Goal: Task Accomplishment & Management: Use online tool/utility

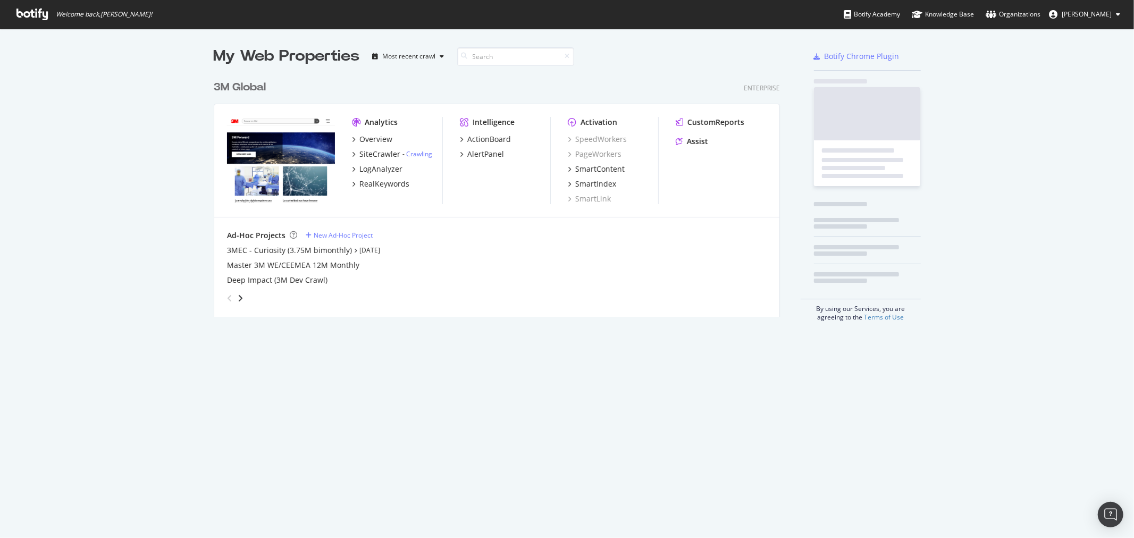
scroll to position [241, 566]
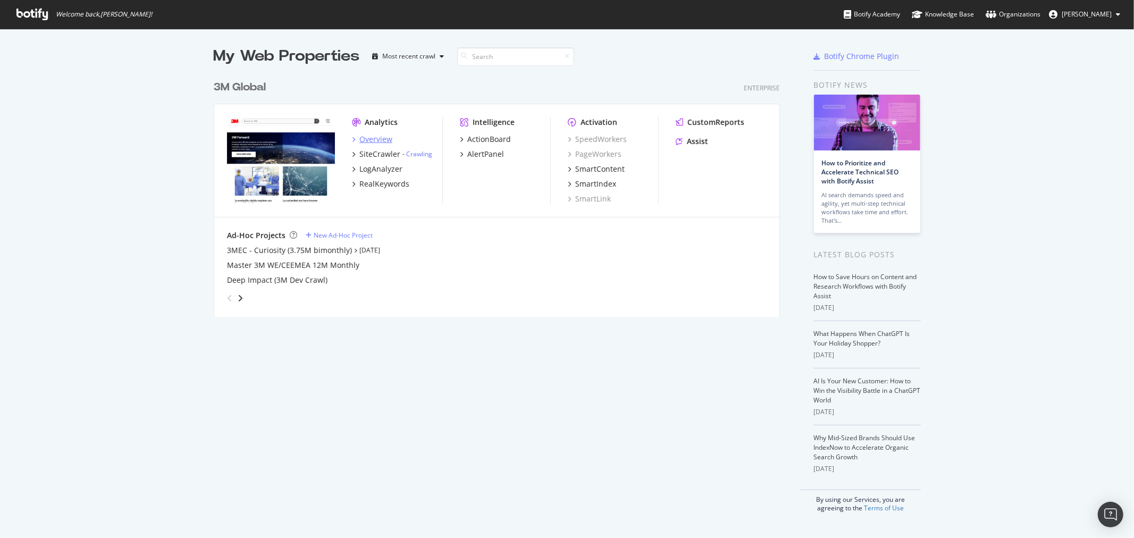
click at [359, 140] on div "Overview" at bounding box center [375, 139] width 33 height 11
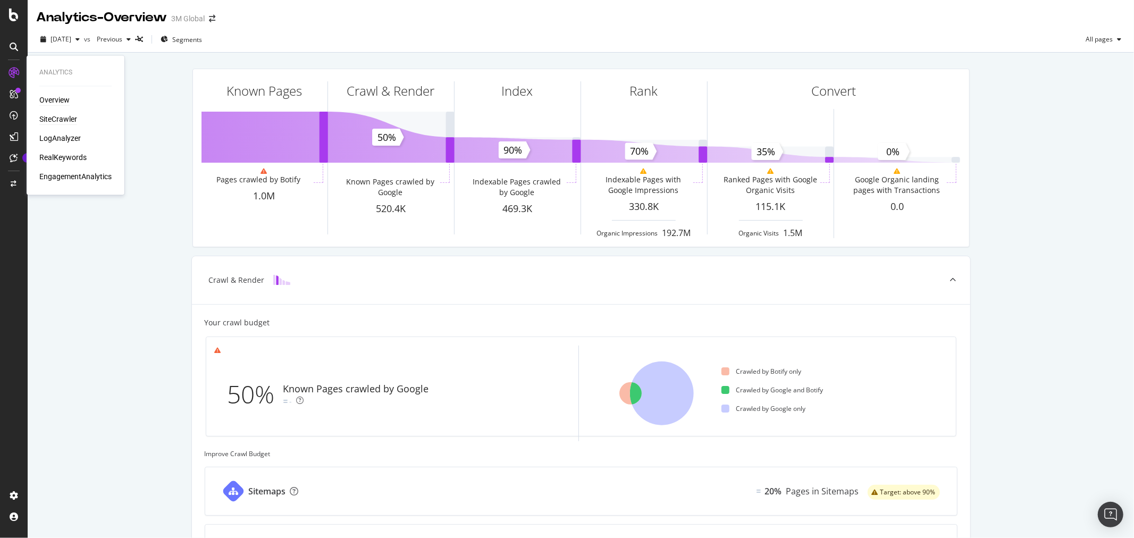
click at [56, 117] on div "SiteCrawler" at bounding box center [58, 119] width 38 height 11
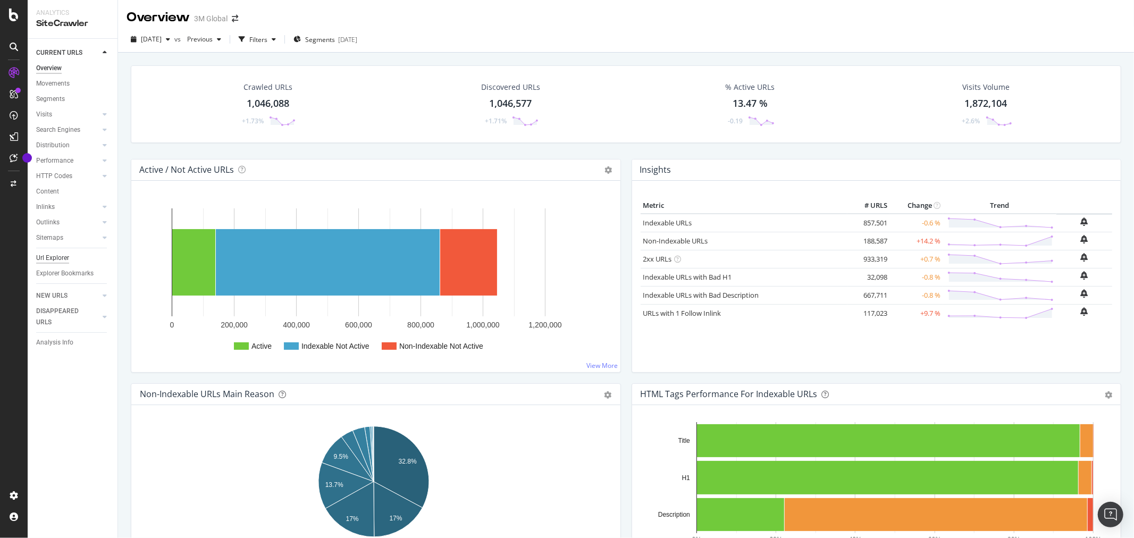
click at [57, 256] on div "Url Explorer" at bounding box center [52, 258] width 33 height 11
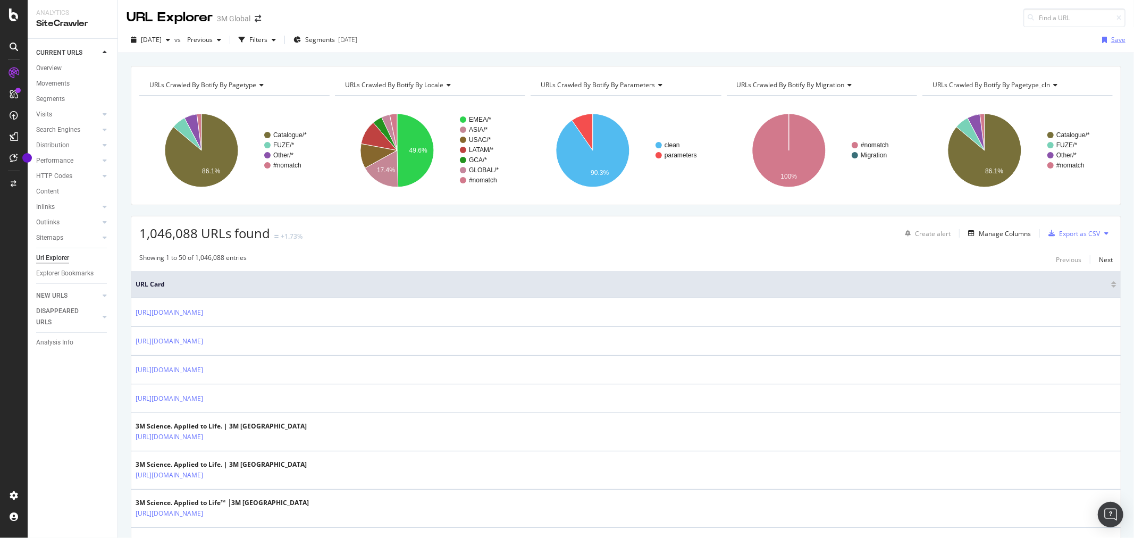
click at [1102, 38] on icon "button" at bounding box center [1104, 40] width 5 height 6
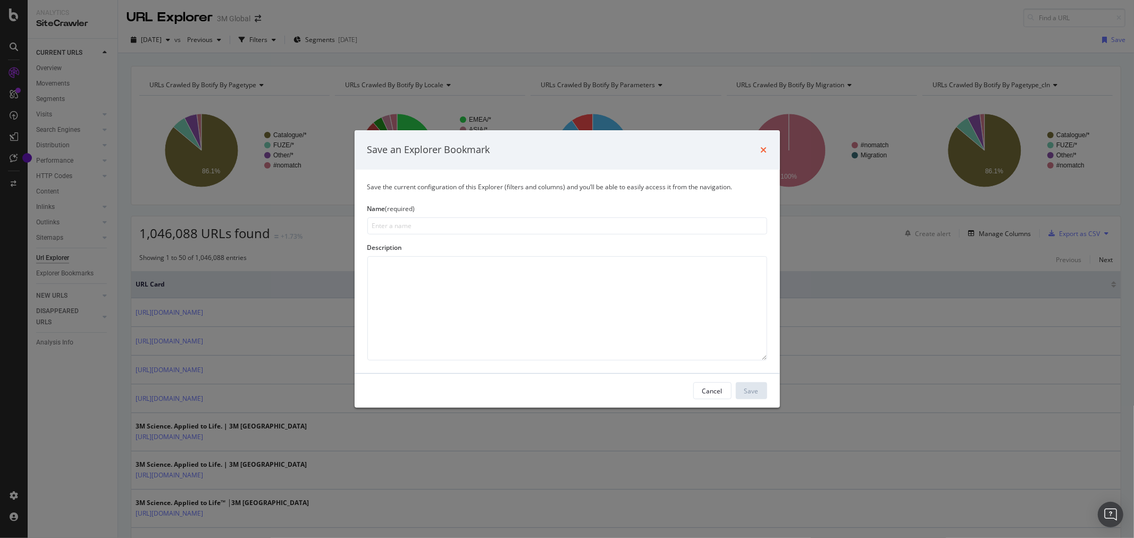
click at [765, 150] on icon "times" at bounding box center [764, 150] width 6 height 9
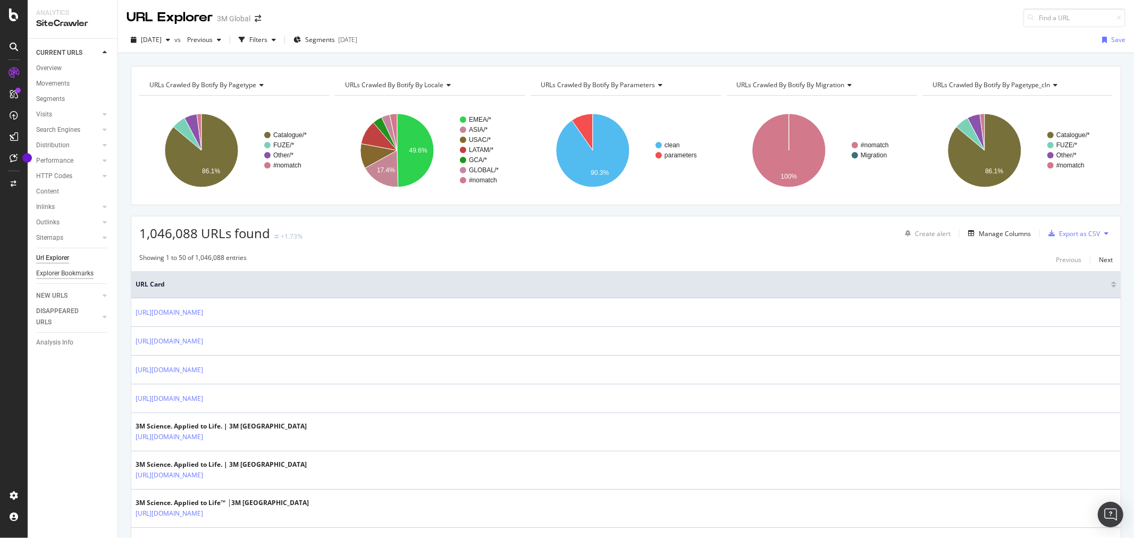
click at [82, 272] on div "Explorer Bookmarks" at bounding box center [64, 273] width 57 height 11
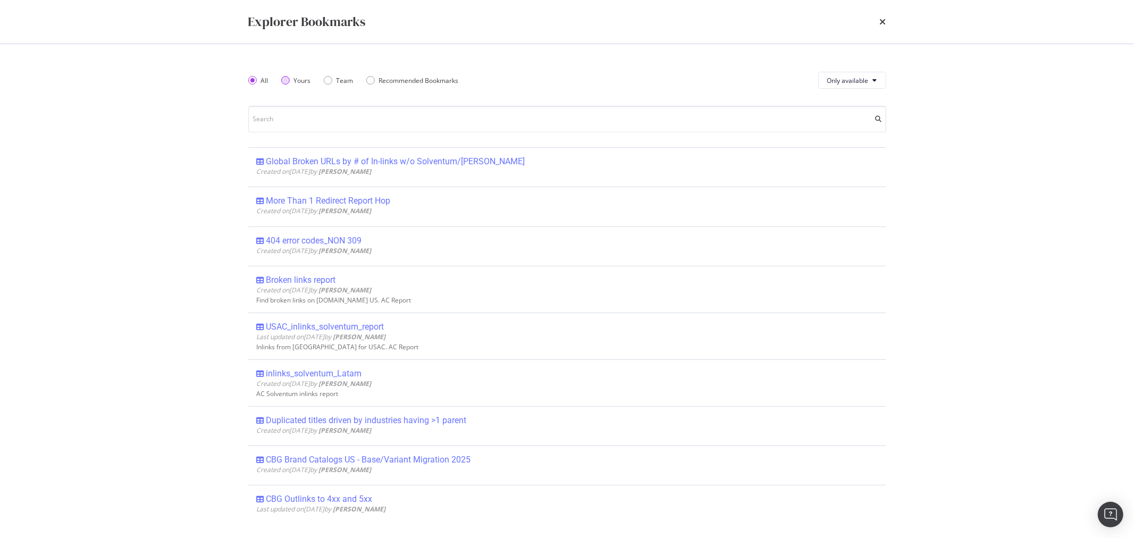
click at [286, 80] on div "Yours" at bounding box center [285, 80] width 9 height 9
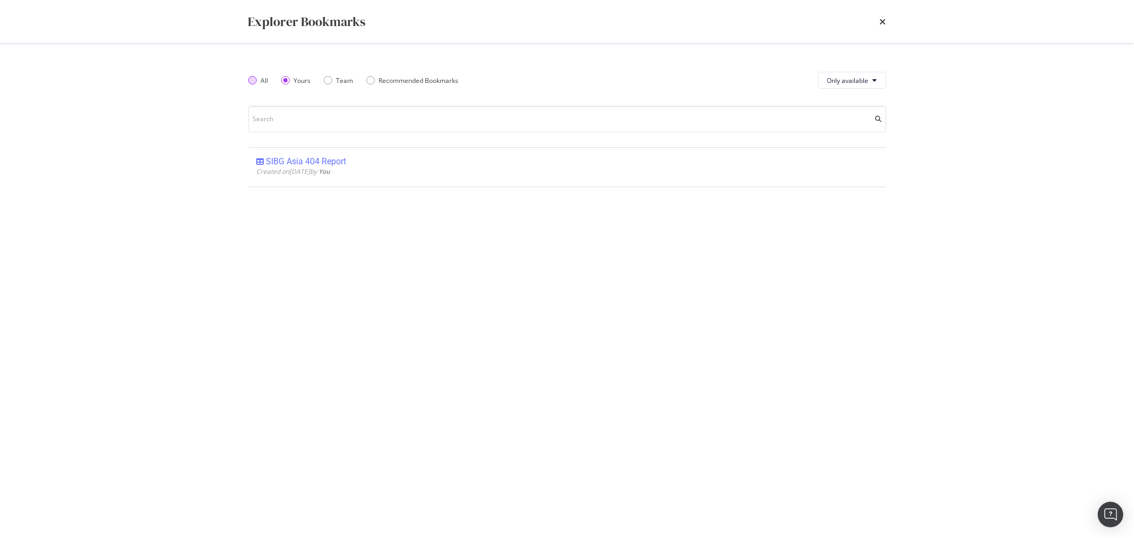
click at [249, 81] on div "All" at bounding box center [252, 80] width 9 height 9
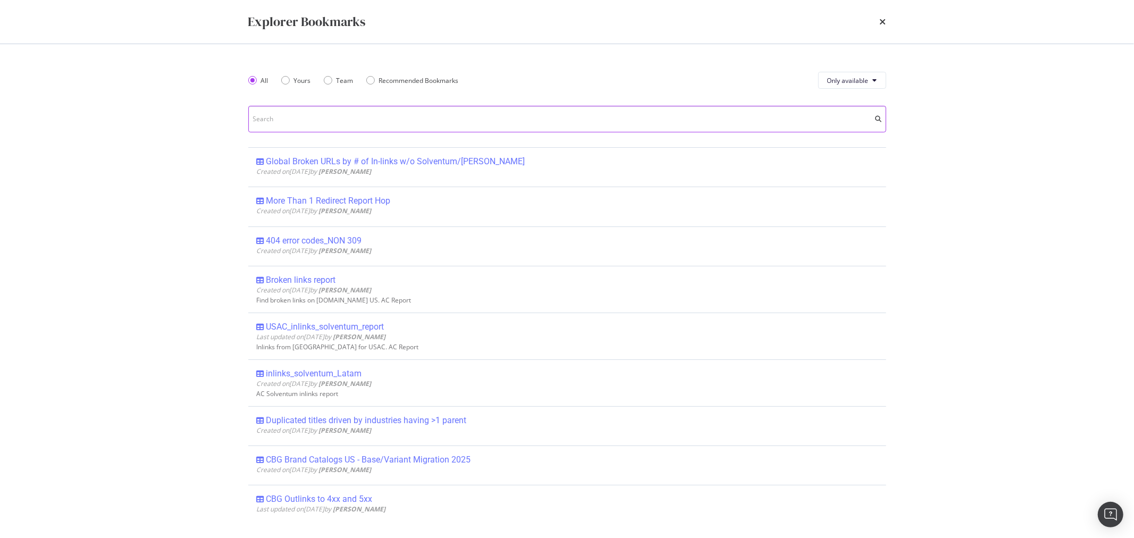
click at [310, 120] on input "modal" at bounding box center [567, 119] width 638 height 27
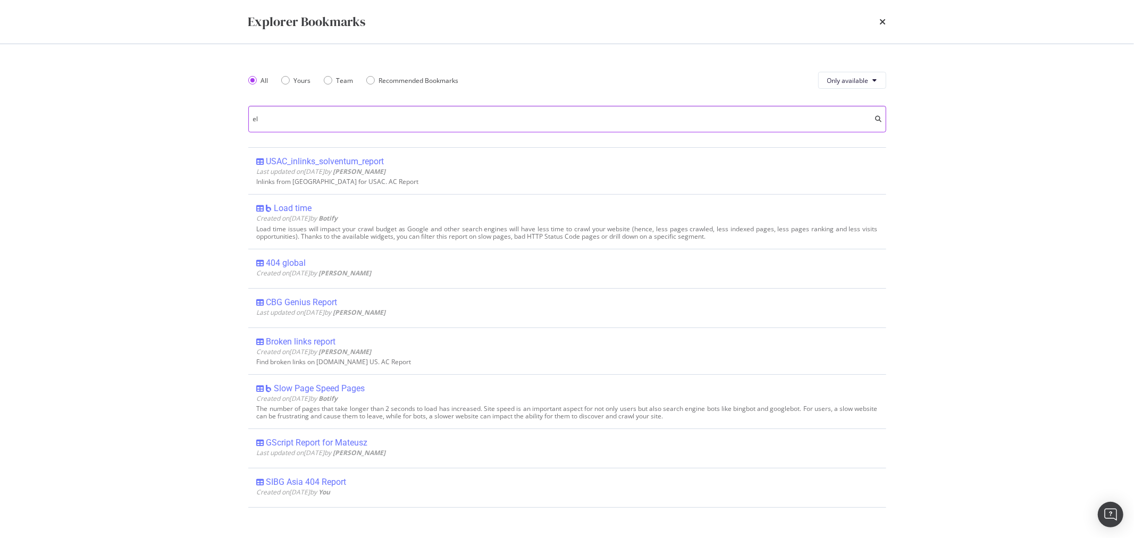
type input "e"
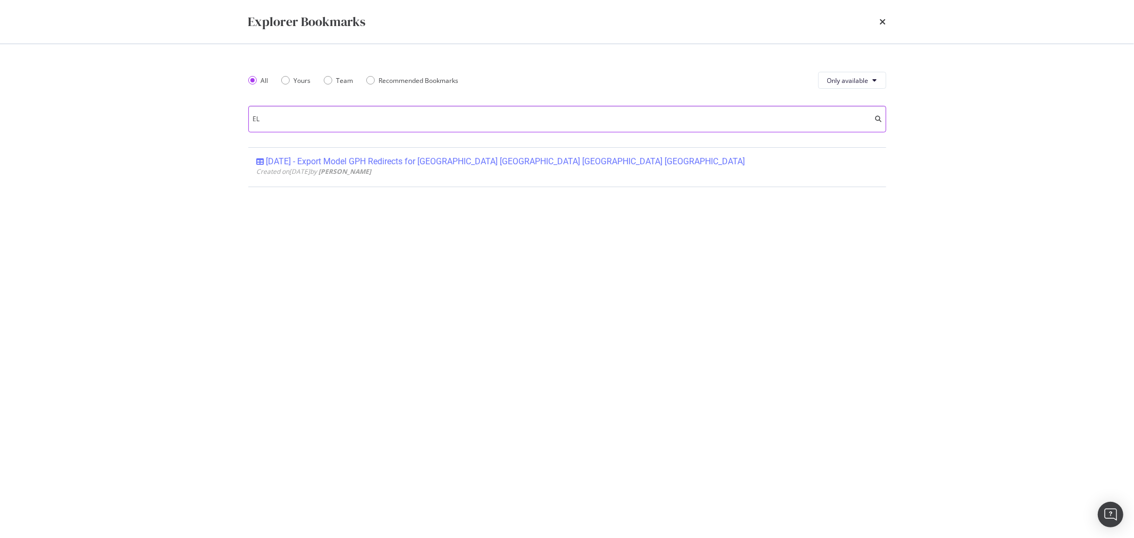
type input "E"
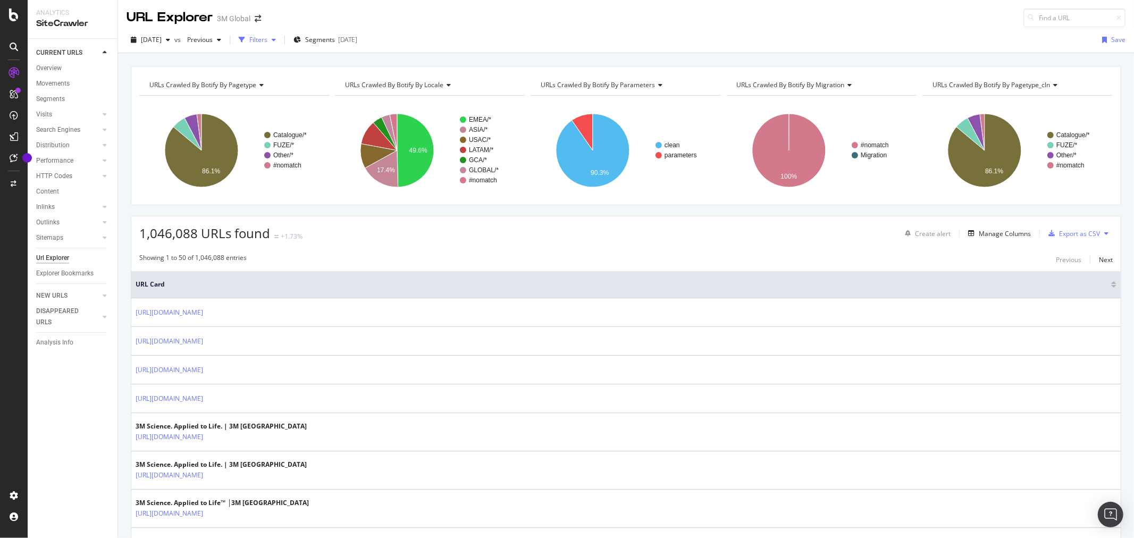
click at [276, 39] on icon "button" at bounding box center [274, 40] width 4 height 6
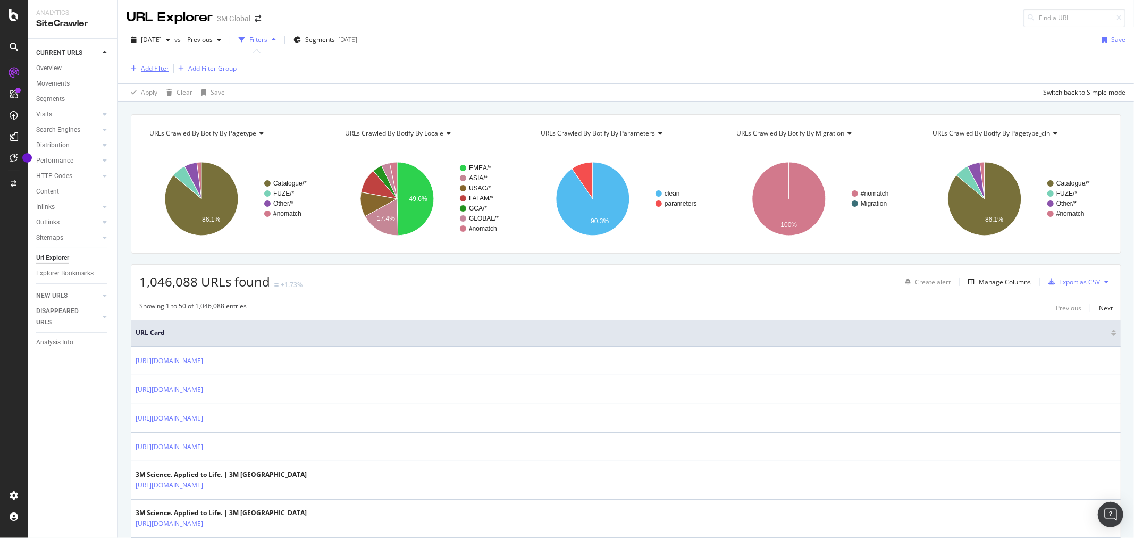
click at [165, 71] on div "Add Filter" at bounding box center [155, 68] width 28 height 9
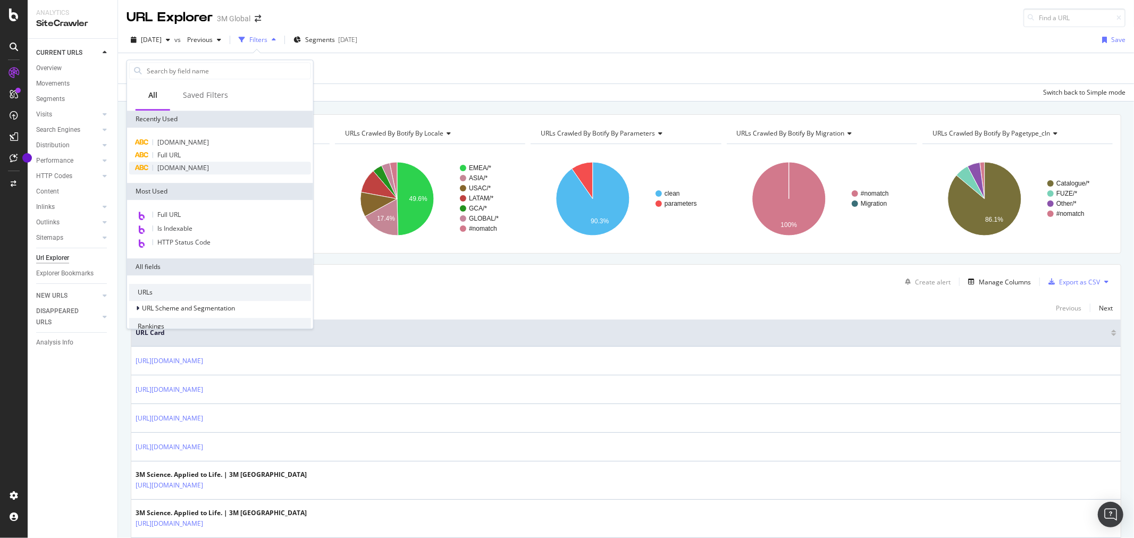
click at [198, 167] on span "[DOMAIN_NAME]" at bounding box center [183, 167] width 52 height 9
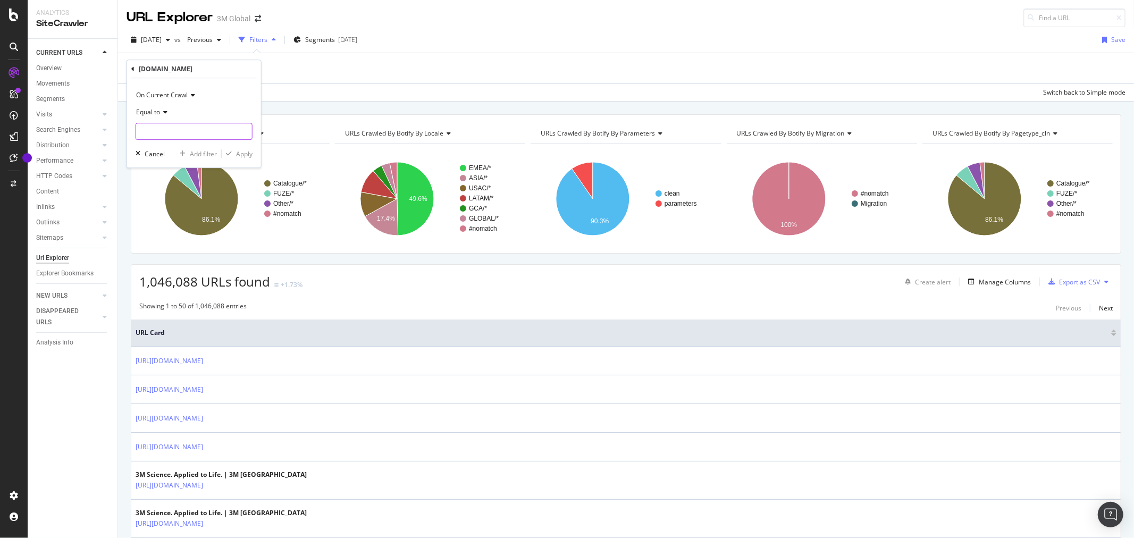
click at [192, 131] on input "text" at bounding box center [194, 131] width 116 height 17
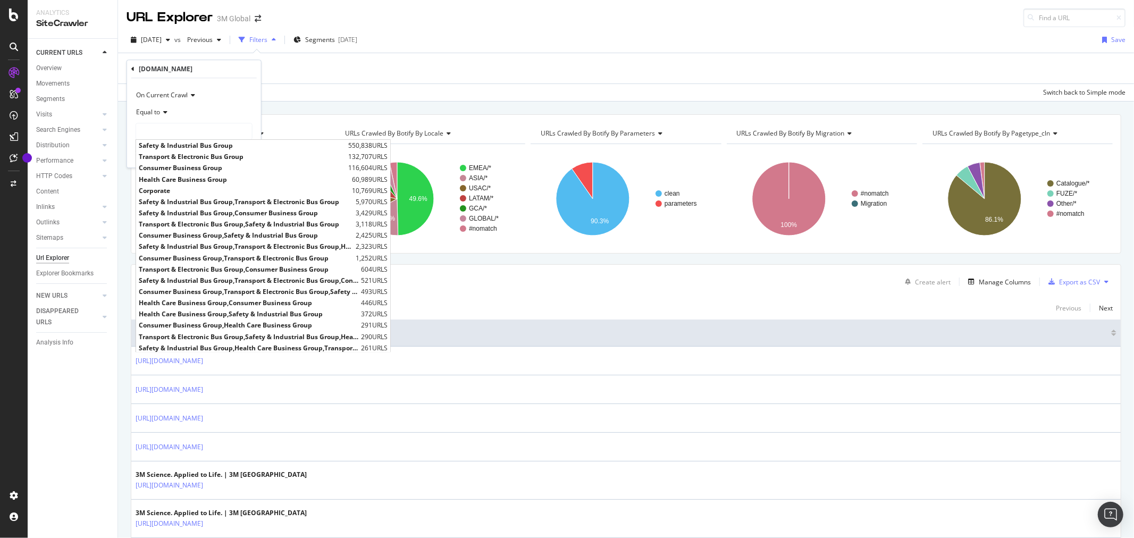
click at [164, 110] on icon at bounding box center [163, 112] width 7 height 6
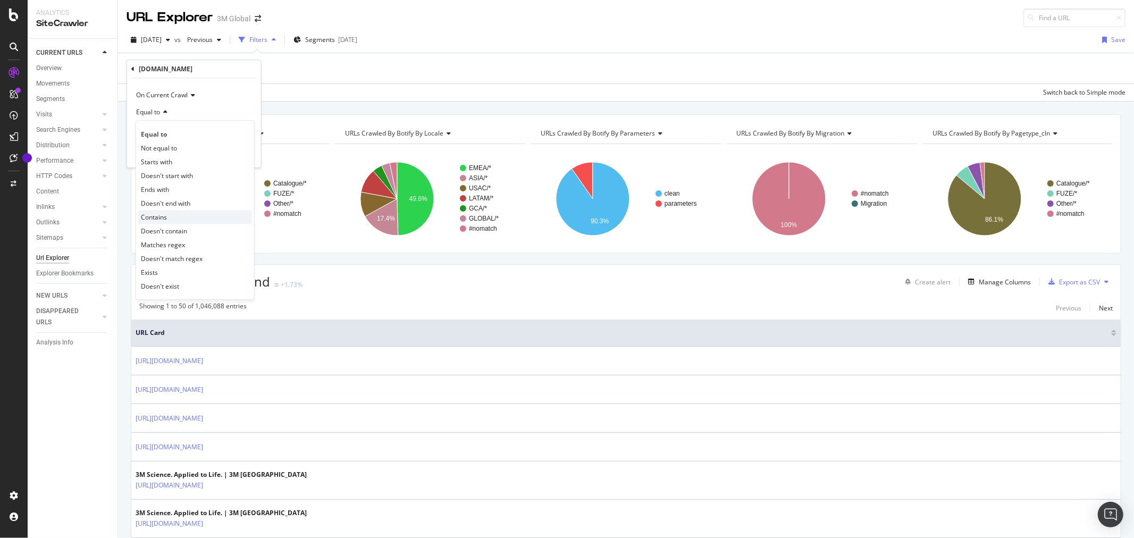
click at [172, 214] on div "Contains" at bounding box center [195, 217] width 114 height 14
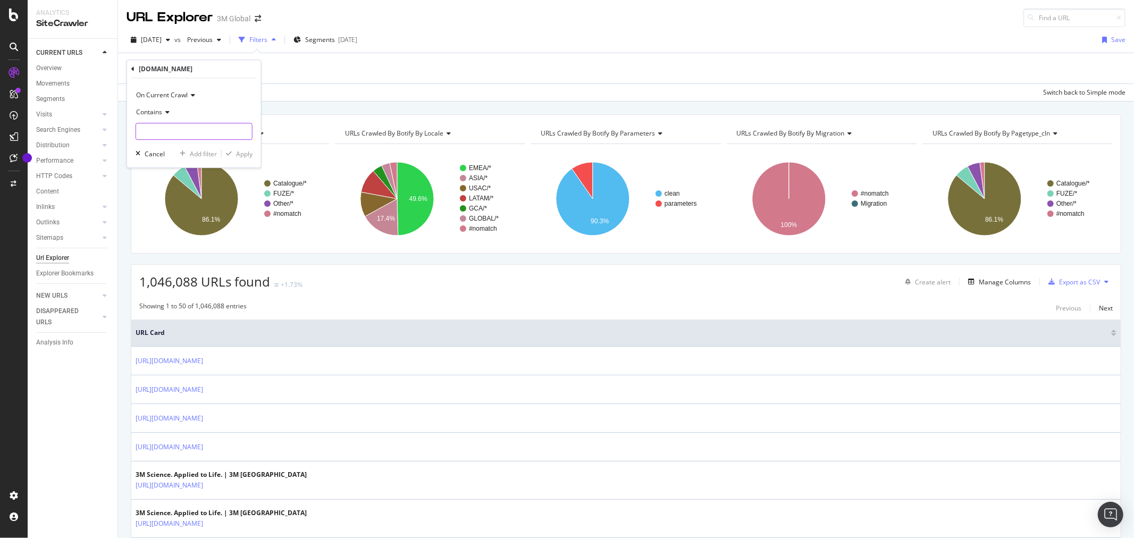
click at [170, 131] on input "text" at bounding box center [194, 131] width 116 height 17
type input "s"
type input "Safety"
click at [246, 154] on div "Apply" at bounding box center [244, 153] width 16 height 9
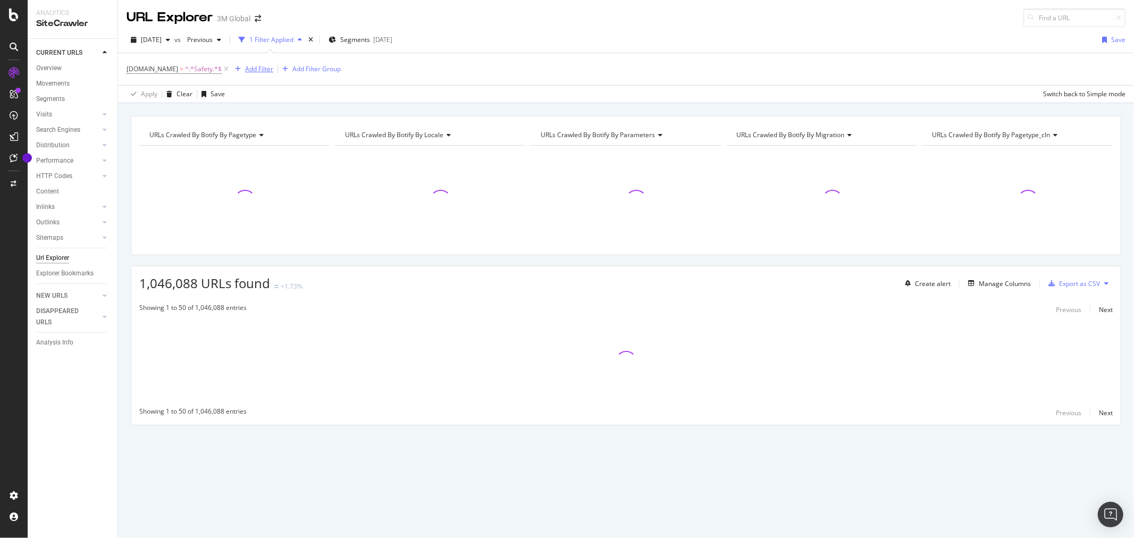
click at [259, 70] on div "Add Filter" at bounding box center [259, 68] width 28 height 9
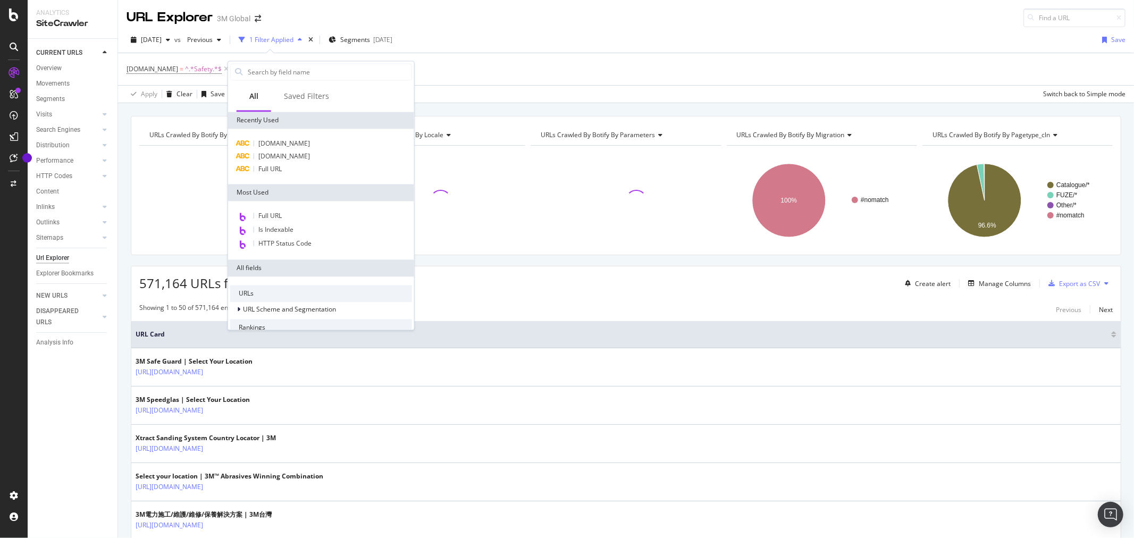
click at [452, 69] on div "[DOMAIN_NAME] = ^.*Safety.*$ Add Filter Add Filter Group" at bounding box center [626, 69] width 999 height 32
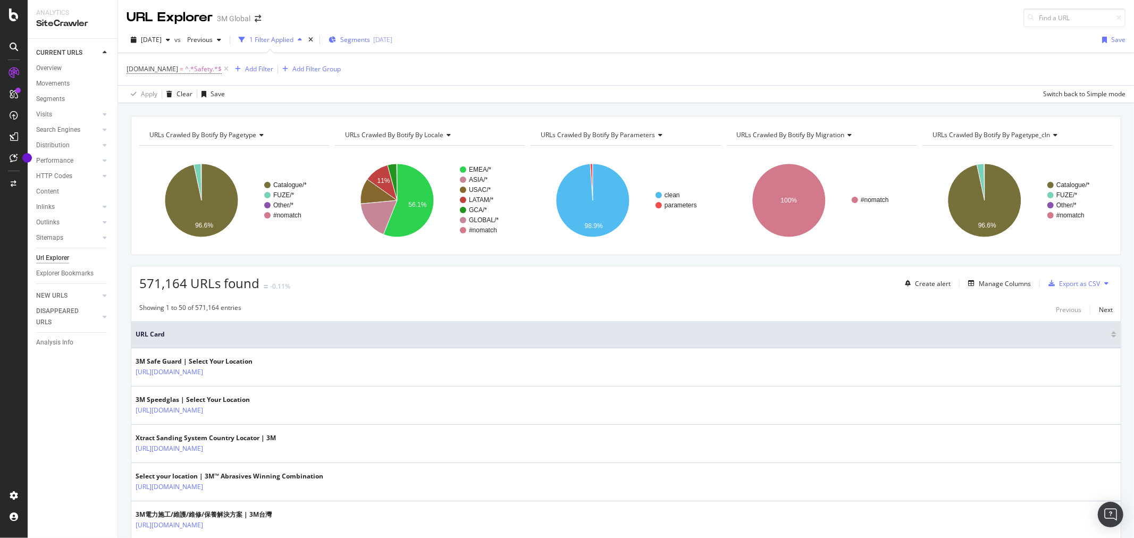
click at [392, 40] on div "[DATE]" at bounding box center [382, 39] width 19 height 9
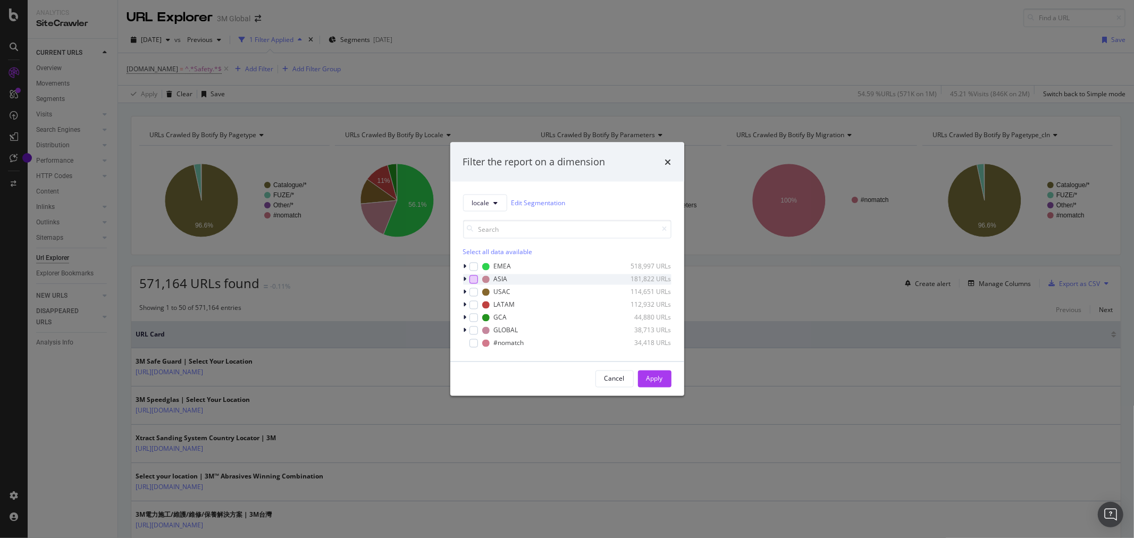
click at [473, 280] on div "modal" at bounding box center [473, 279] width 9 height 9
click at [662, 381] on div "Apply" at bounding box center [654, 378] width 16 height 9
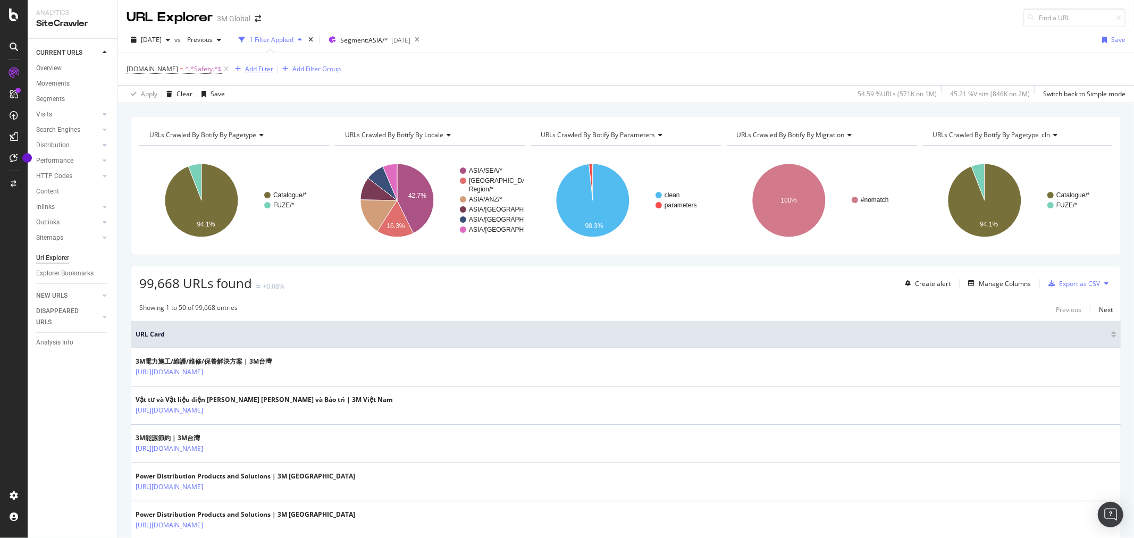
click at [249, 69] on div "Add Filter" at bounding box center [259, 68] width 28 height 9
click at [264, 68] on div "Add Filter" at bounding box center [259, 68] width 28 height 9
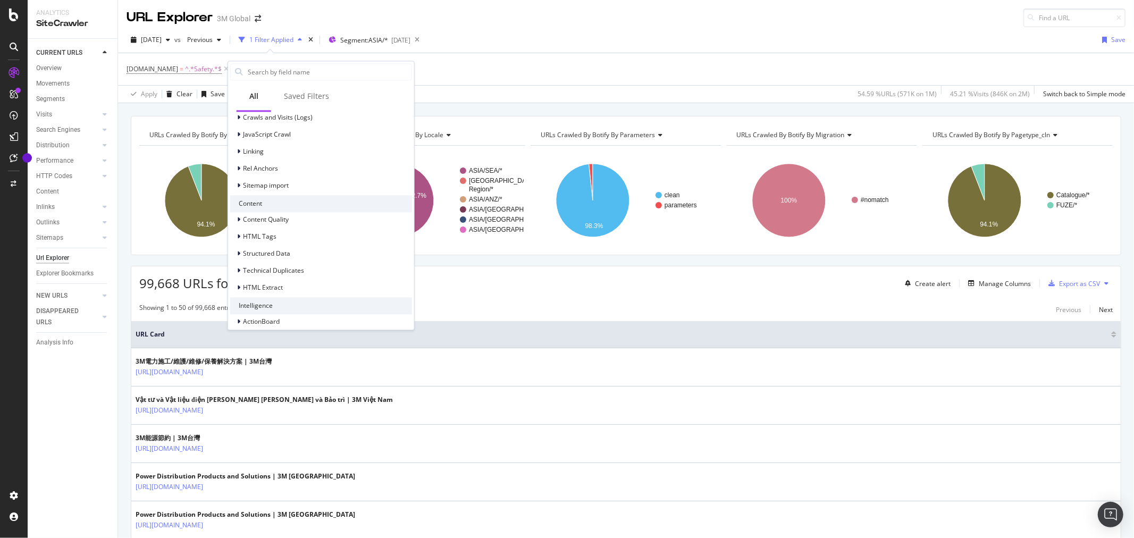
scroll to position [358, 0]
click at [239, 278] on icon at bounding box center [238, 281] width 3 height 6
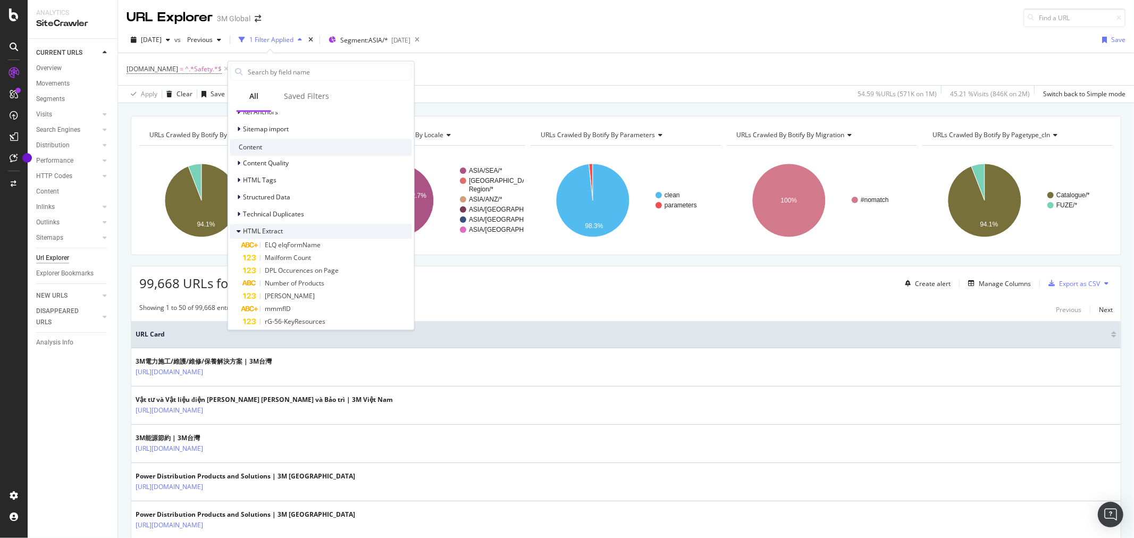
scroll to position [417, 0]
click at [321, 234] on div "ELQ elqFormName" at bounding box center [327, 236] width 169 height 13
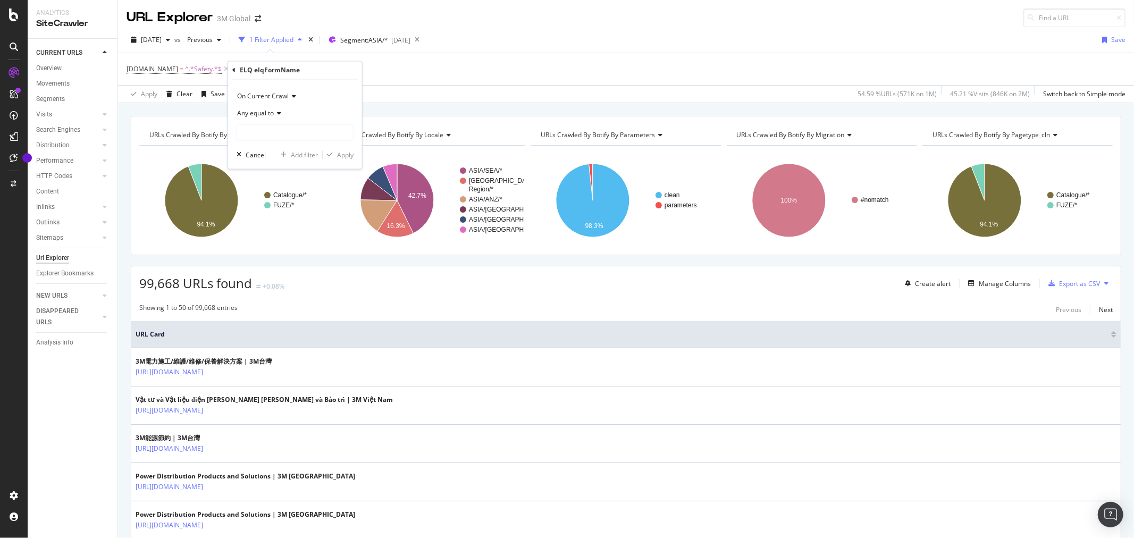
click at [279, 112] on icon at bounding box center [277, 114] width 7 height 6
click at [284, 277] on div "Exists" at bounding box center [296, 274] width 114 height 14
click at [343, 137] on div "Apply" at bounding box center [345, 135] width 16 height 9
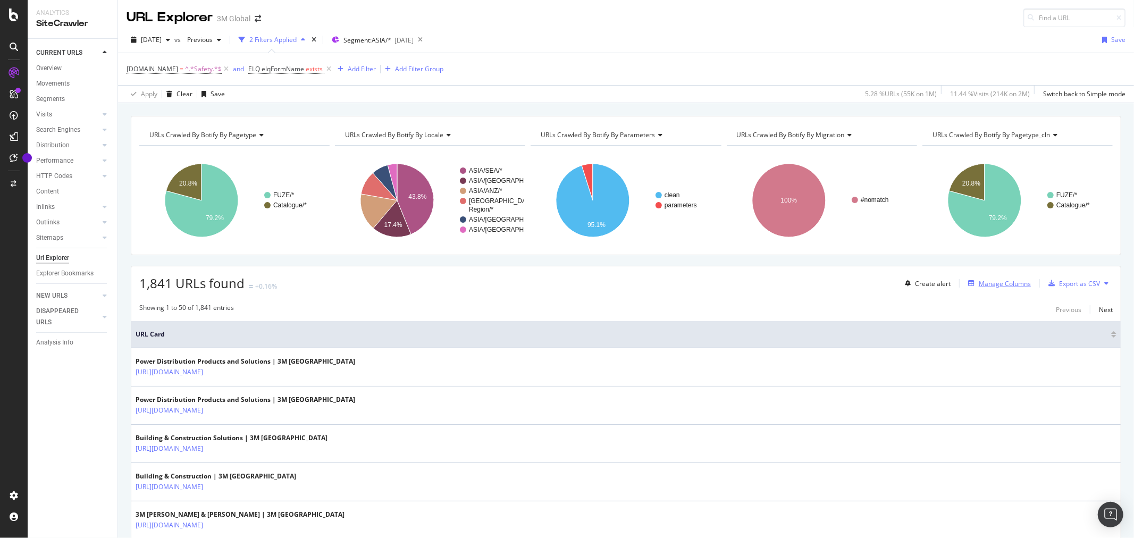
click at [1005, 280] on div "Manage Columns" at bounding box center [1005, 283] width 52 height 9
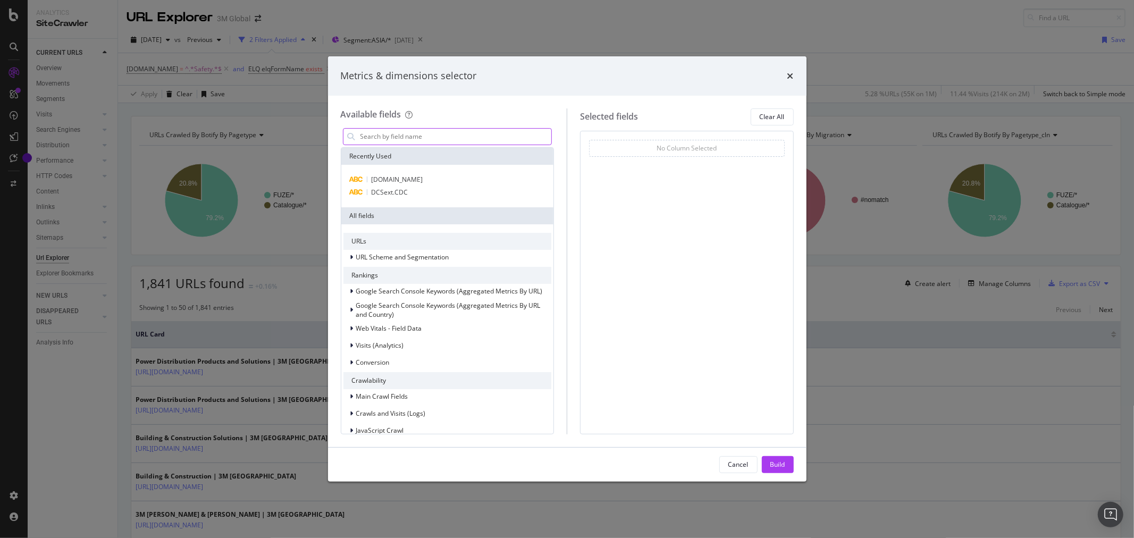
click at [485, 141] on input "modal" at bounding box center [455, 137] width 192 height 16
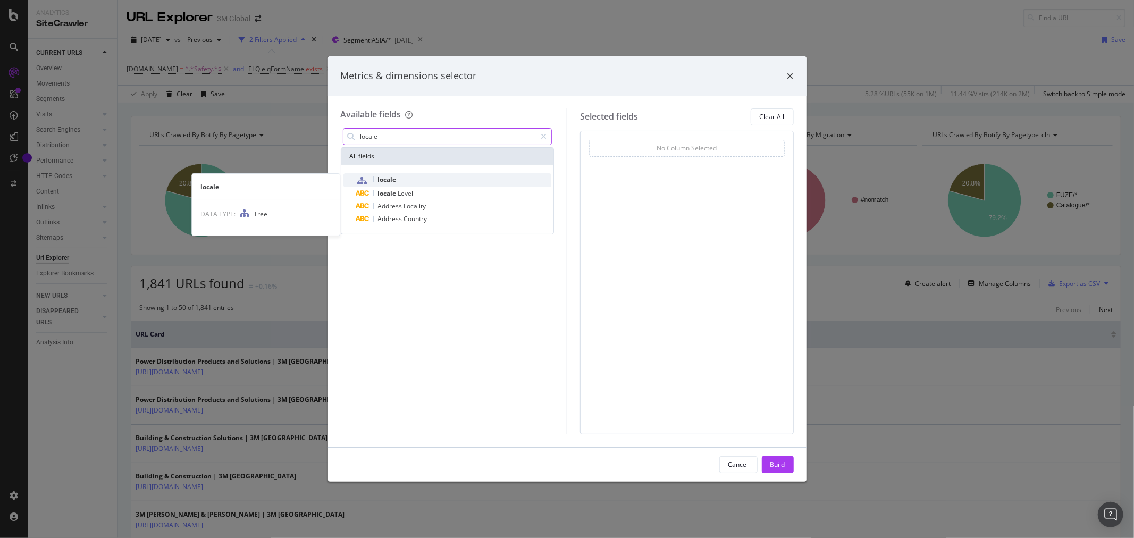
type input "locale"
click at [447, 182] on div "locale" at bounding box center [454, 180] width 196 height 14
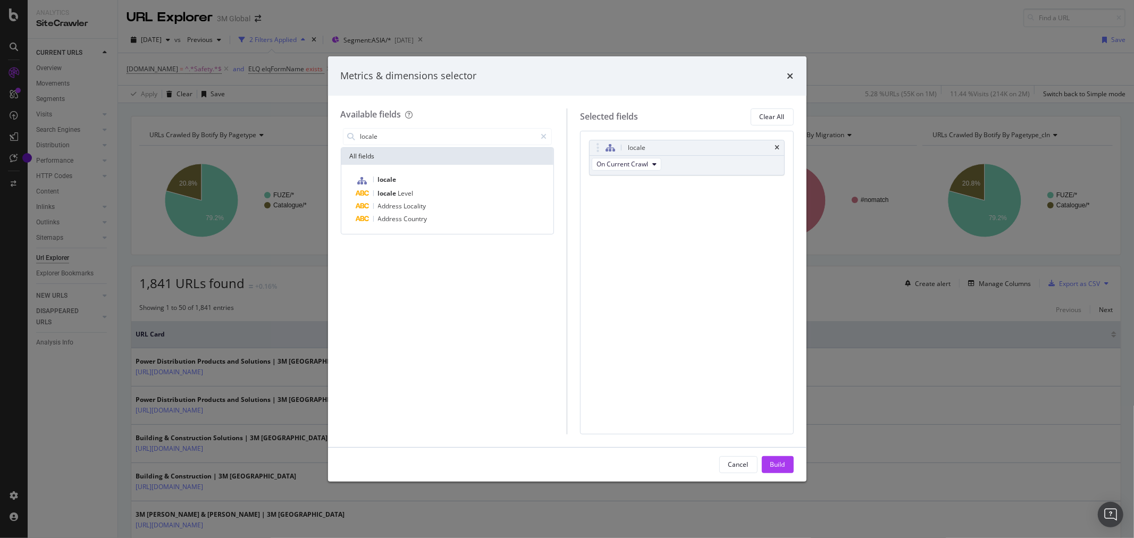
click at [681, 251] on div "locale On Current Crawl You can use this field as a To pick up a draggable item…" at bounding box center [687, 283] width 214 height 304
click at [543, 134] on icon "modal" at bounding box center [544, 136] width 6 height 7
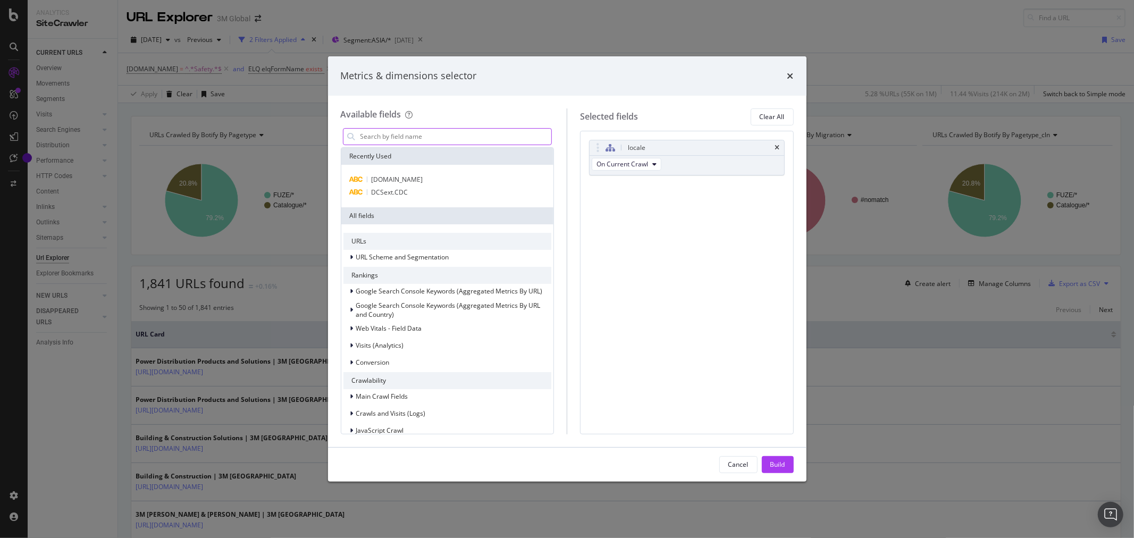
click at [492, 138] on input "modal" at bounding box center [455, 137] width 192 height 16
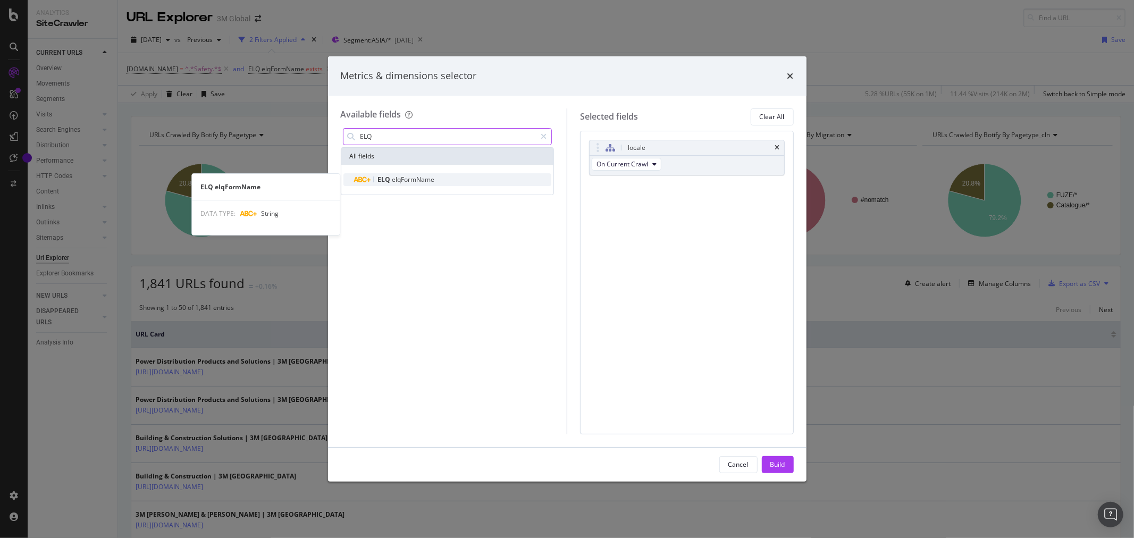
type input "ELQ"
click at [390, 176] on span "ELQ" at bounding box center [385, 179] width 14 height 9
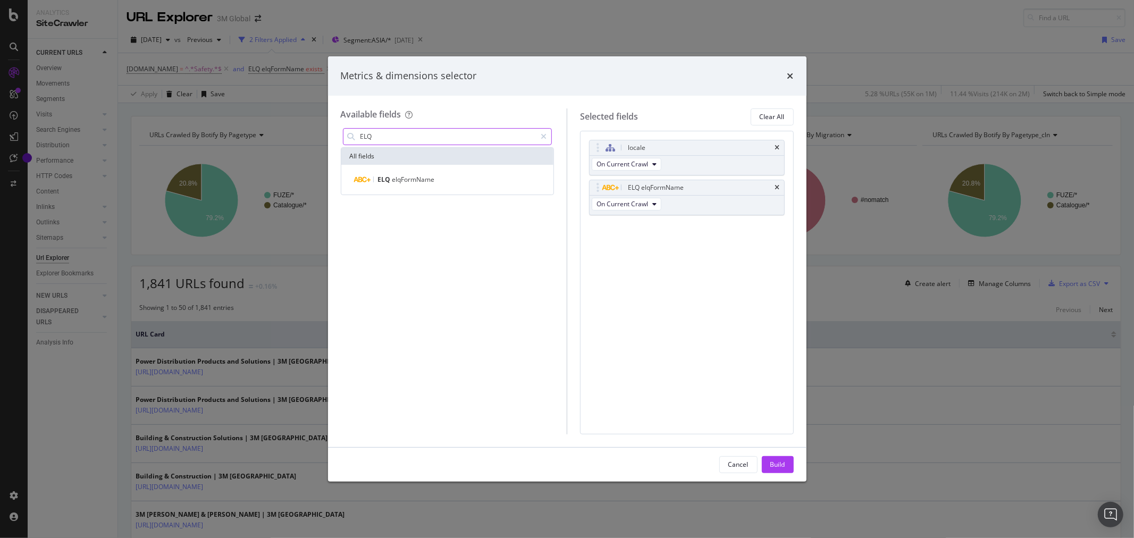
click at [436, 137] on input "ELQ" at bounding box center [447, 137] width 177 height 16
click at [543, 134] on icon "modal" at bounding box center [544, 136] width 6 height 7
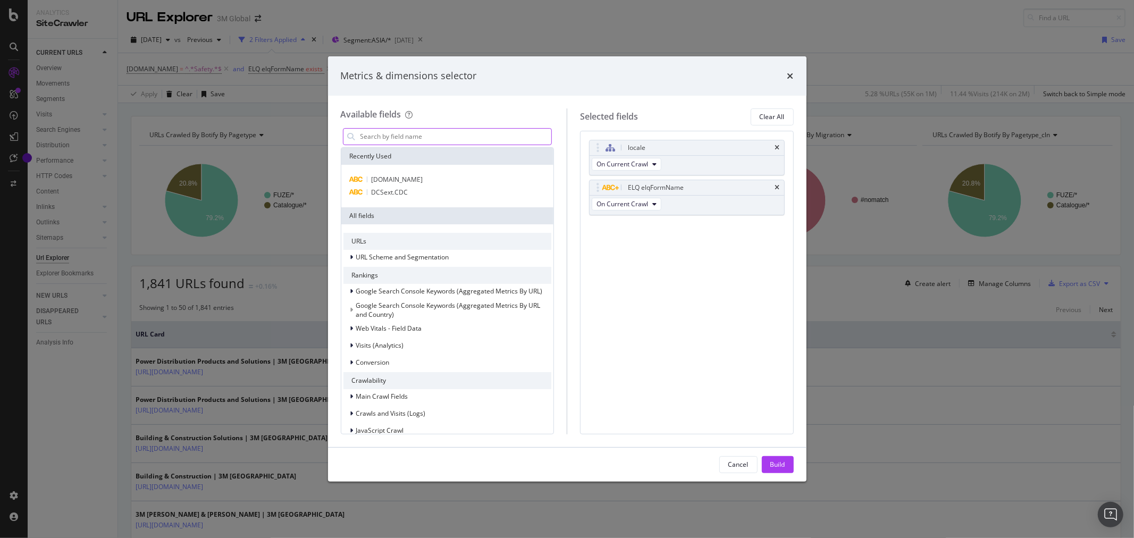
click at [521, 131] on input "modal" at bounding box center [455, 137] width 192 height 16
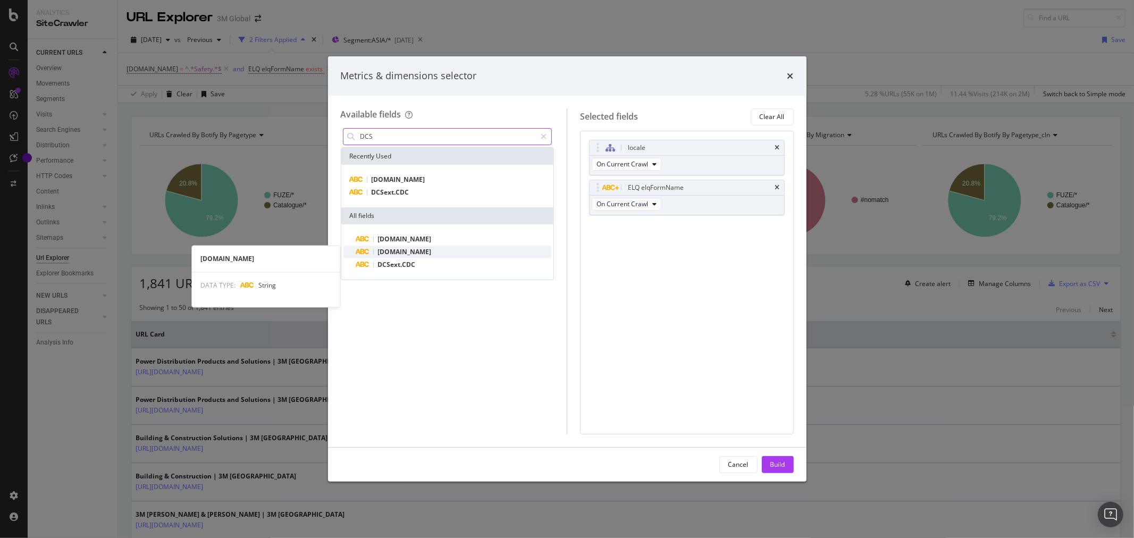
type input "DCS"
click at [415, 250] on span "[DOMAIN_NAME]" at bounding box center [405, 251] width 54 height 9
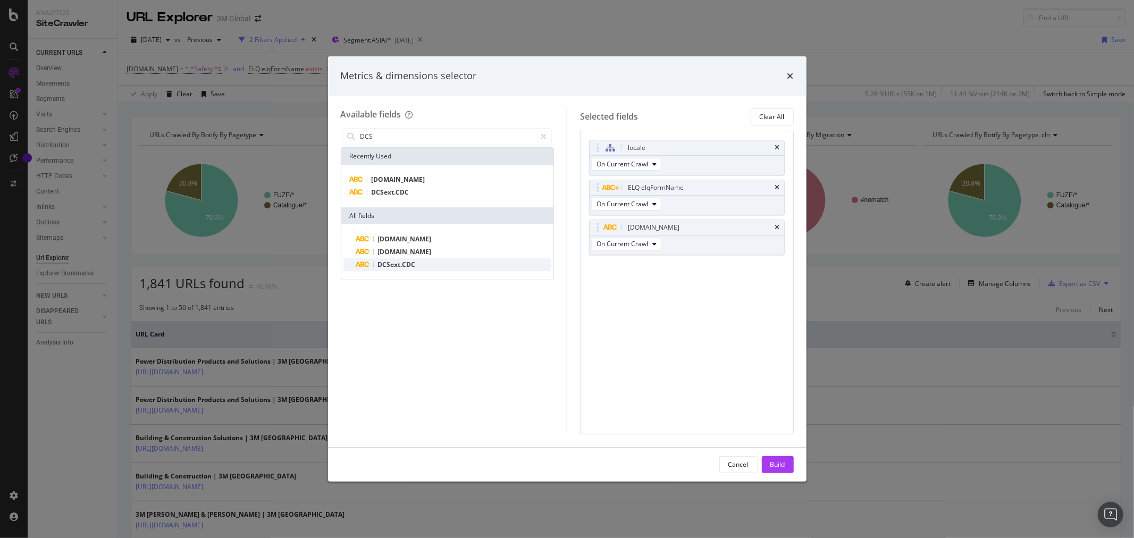
click at [408, 263] on span "DCSext.CDC" at bounding box center [397, 264] width 38 height 9
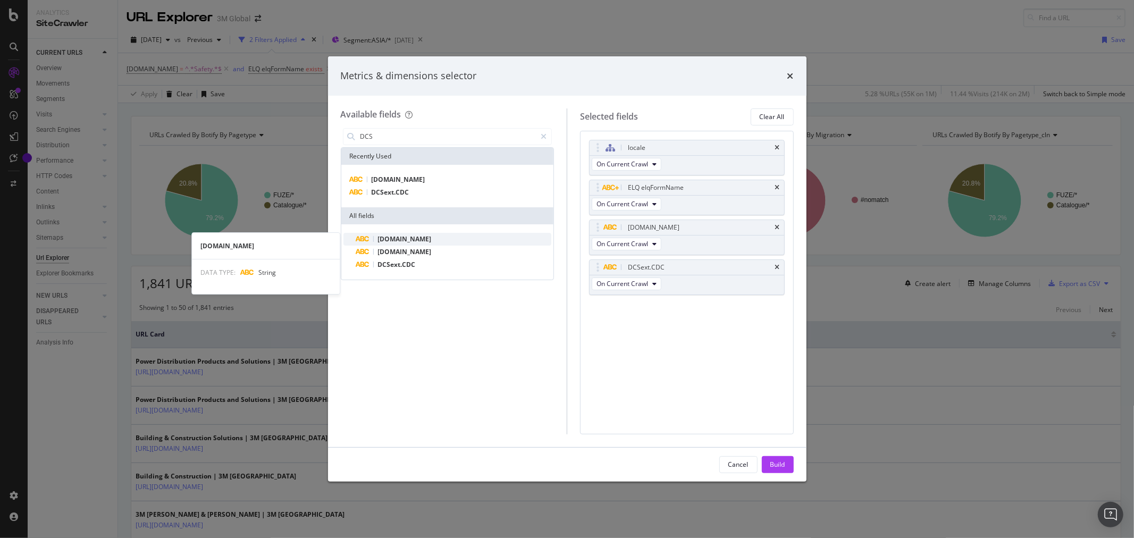
click at [406, 240] on span "[DOMAIN_NAME]" at bounding box center [405, 238] width 54 height 9
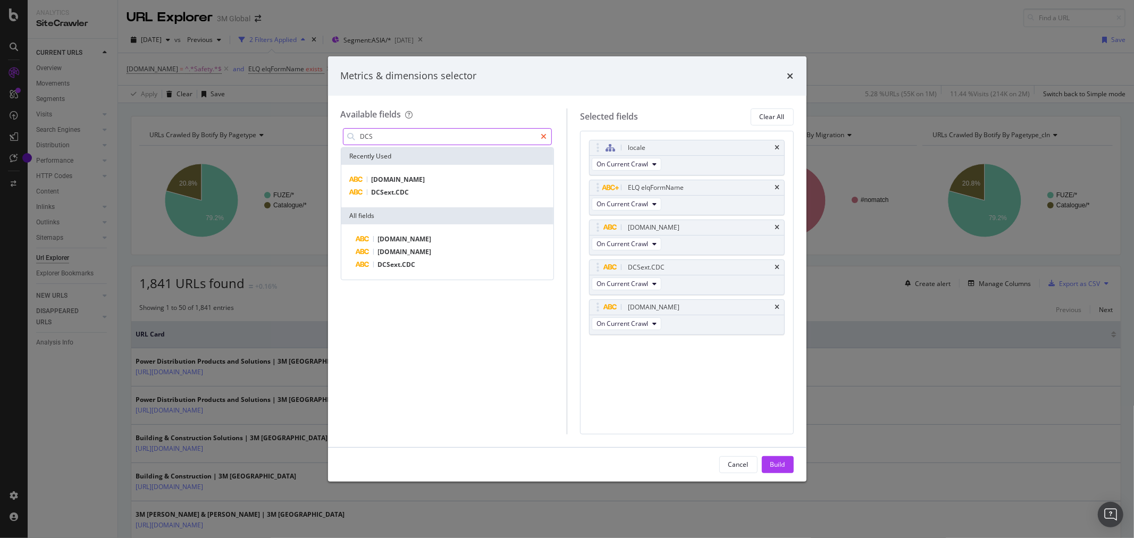
click at [544, 134] on icon "modal" at bounding box center [544, 136] width 6 height 7
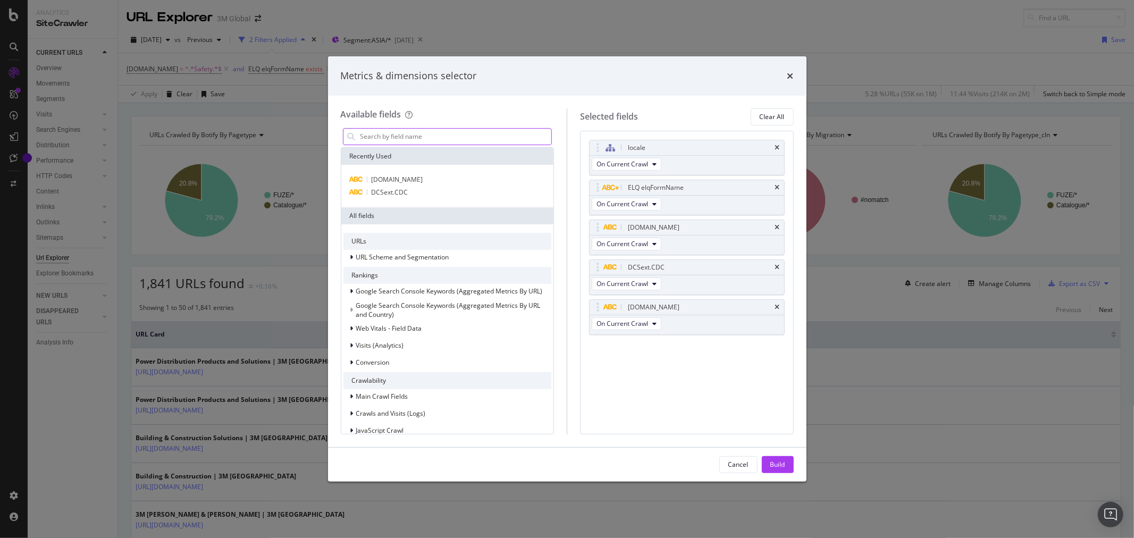
click at [494, 136] on input "modal" at bounding box center [455, 137] width 192 height 16
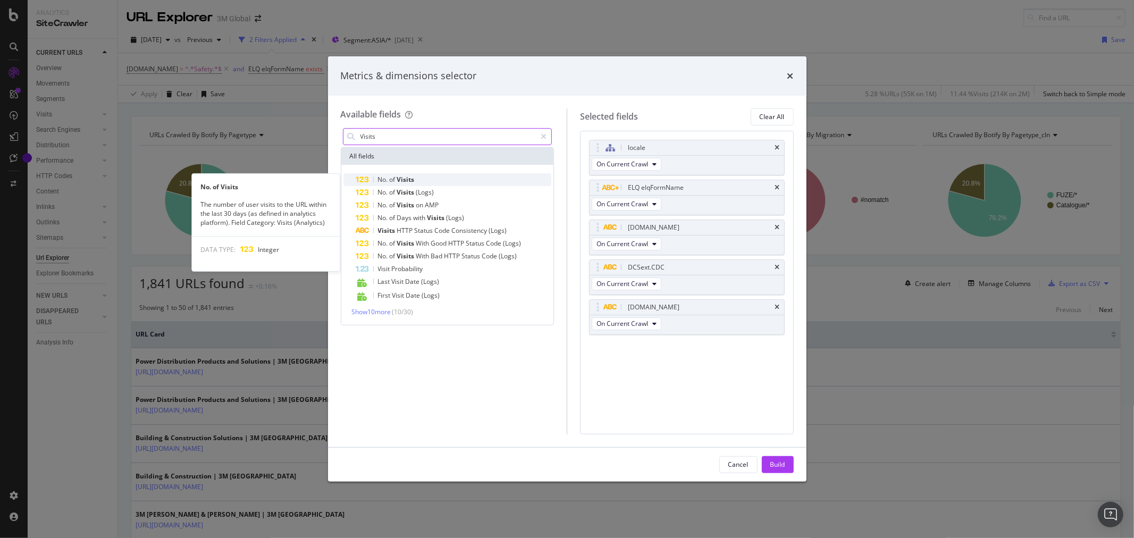
type input "Visits"
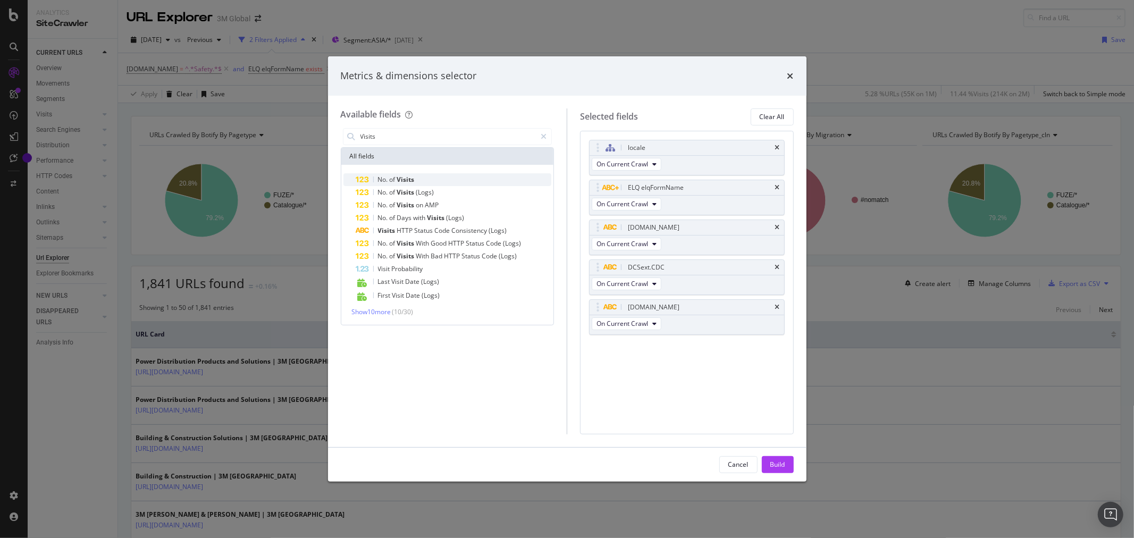
click at [402, 182] on span "Visits" at bounding box center [406, 179] width 18 height 9
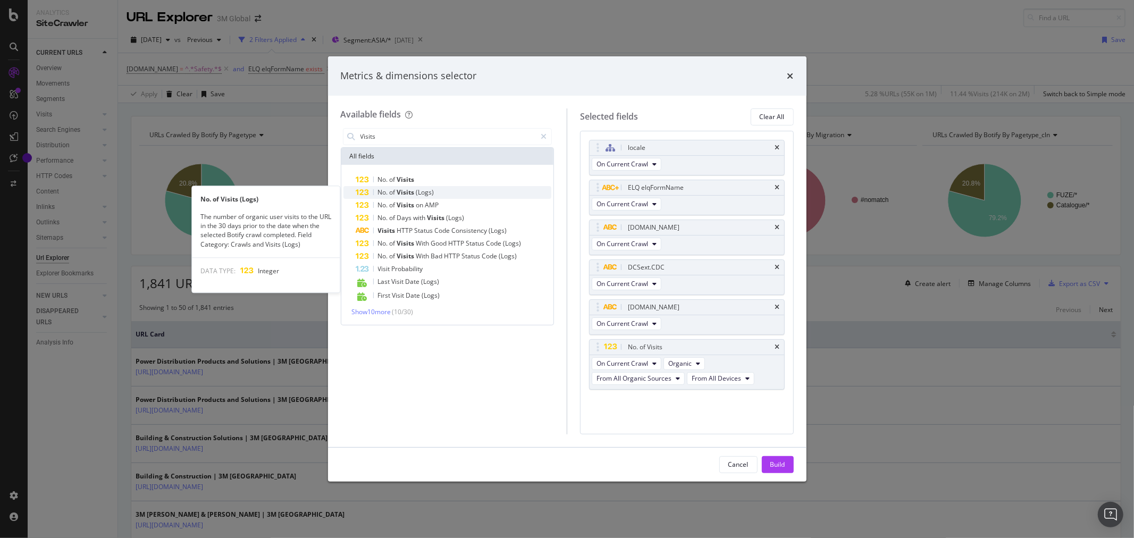
click at [402, 191] on span "Visits" at bounding box center [406, 192] width 19 height 9
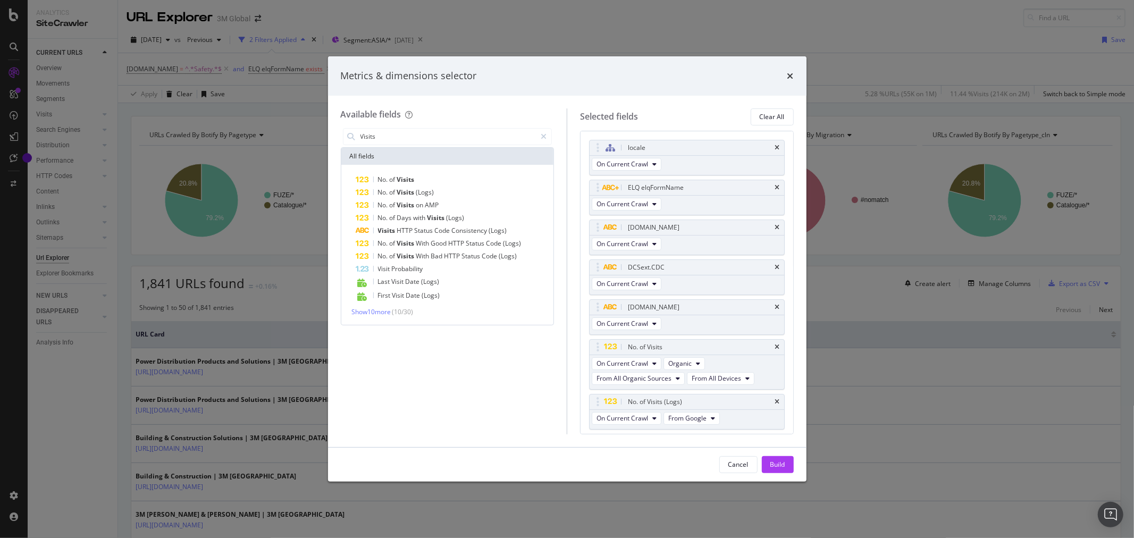
click at [496, 118] on div "Available fields" at bounding box center [448, 114] width 214 height 12
click at [543, 138] on icon "modal" at bounding box center [544, 136] width 6 height 7
click at [510, 138] on input "modal" at bounding box center [455, 137] width 192 height 16
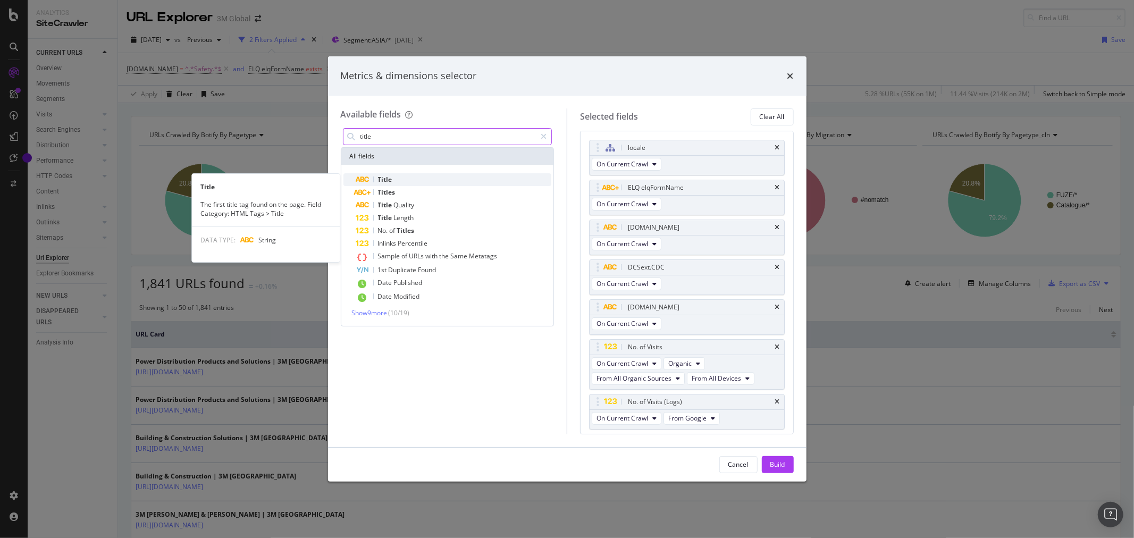
type input "title"
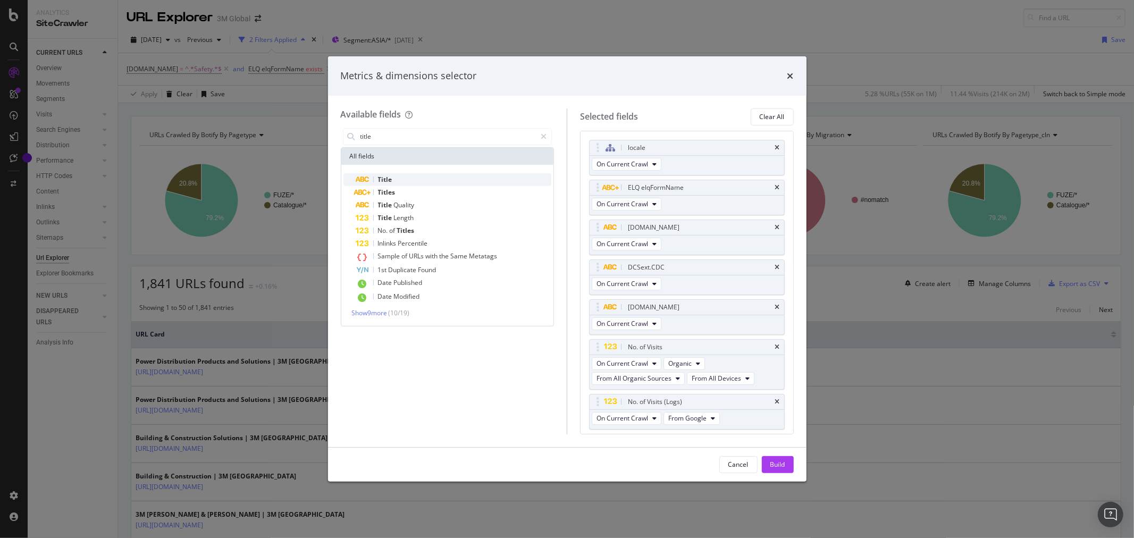
click at [442, 179] on div "Title" at bounding box center [454, 179] width 196 height 13
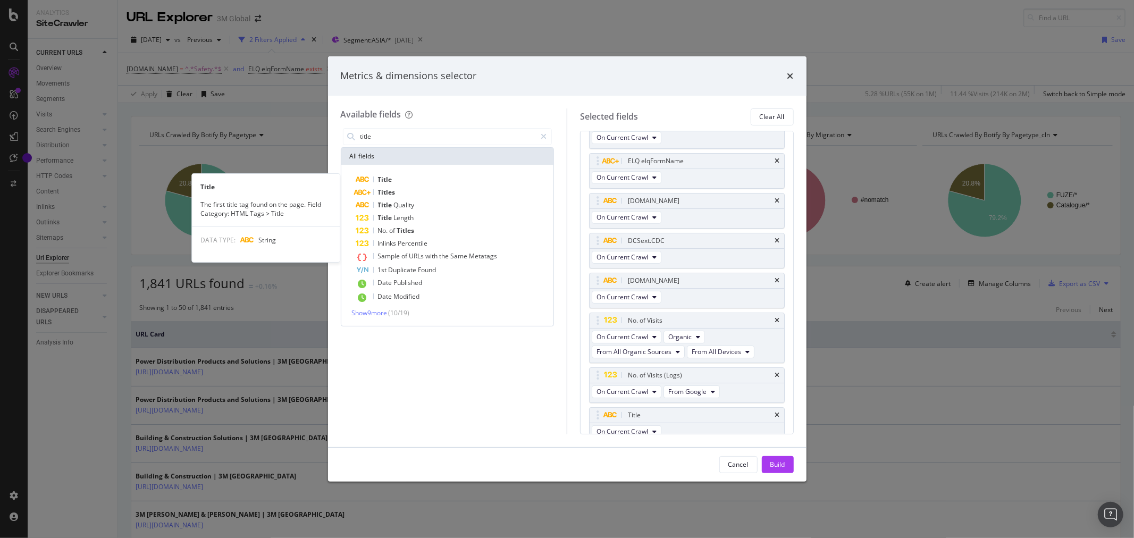
scroll to position [36, 0]
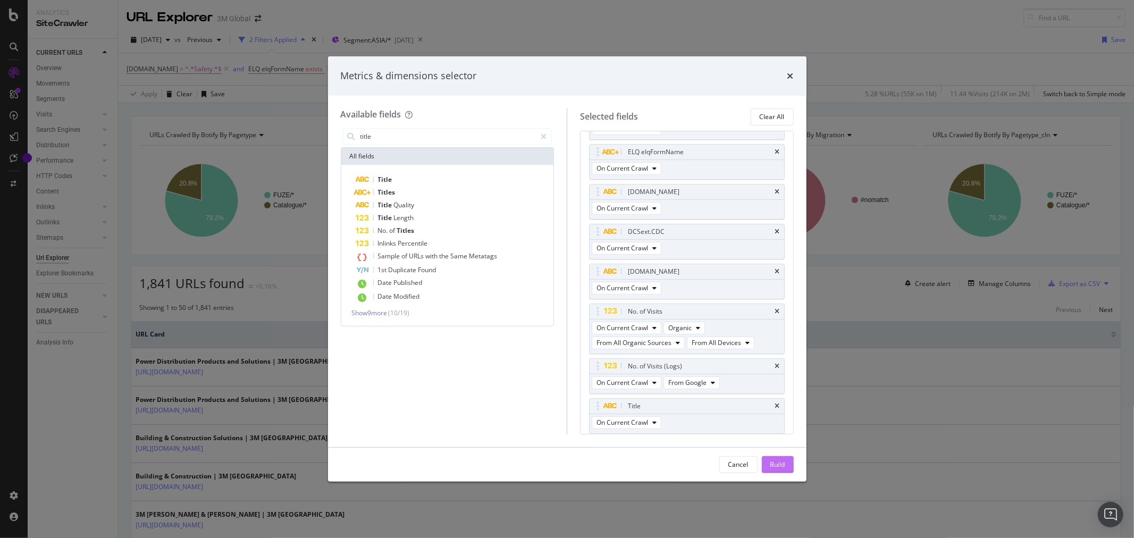
click at [771, 465] on div "Build" at bounding box center [777, 464] width 15 height 9
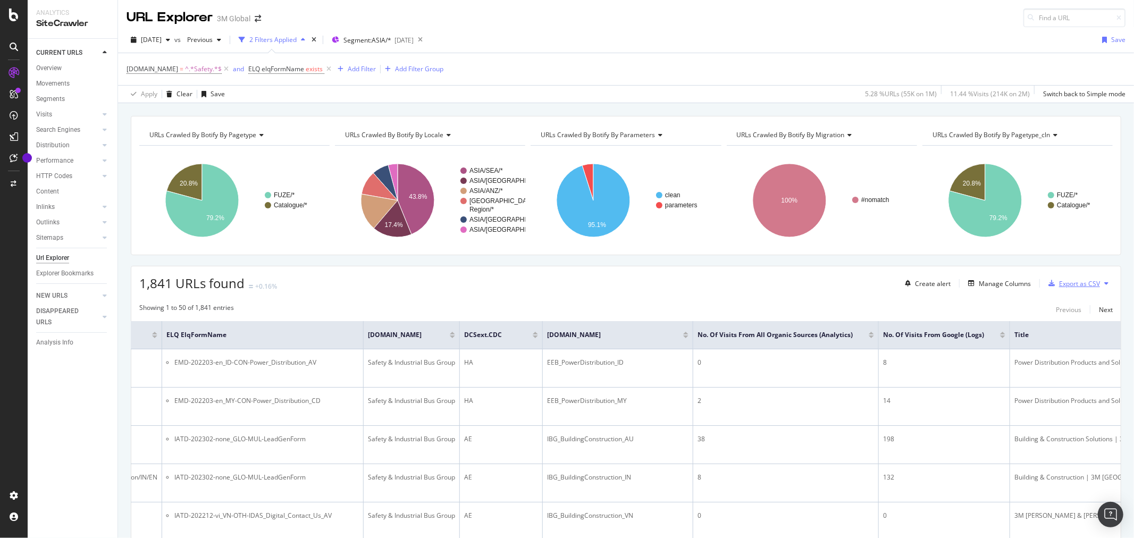
click at [1073, 283] on div "Export as CSV" at bounding box center [1079, 283] width 41 height 9
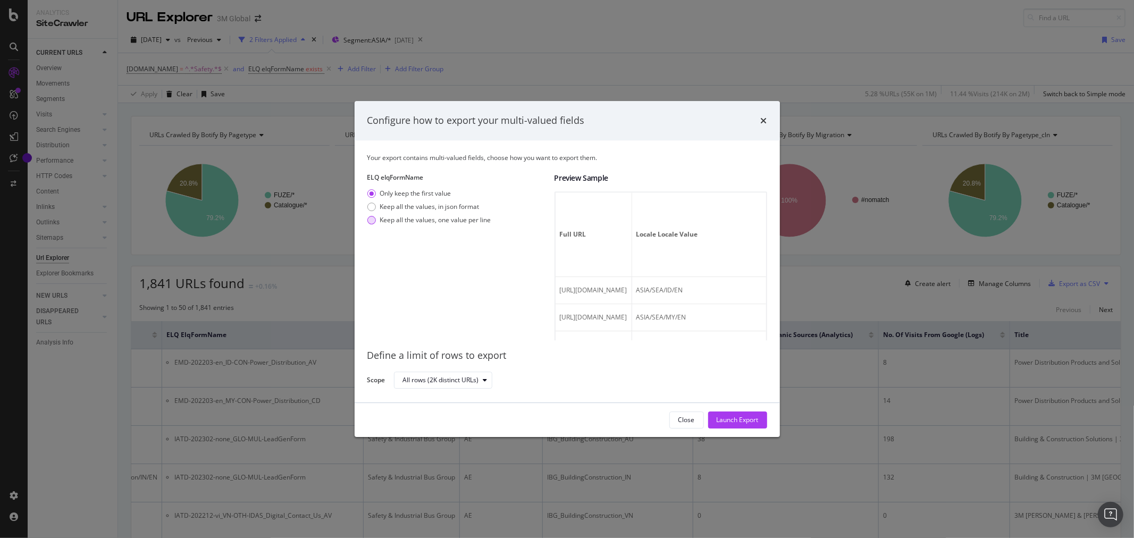
click at [374, 221] on div "modal" at bounding box center [371, 220] width 9 height 9
click at [737, 417] on div "Launch Export" at bounding box center [738, 419] width 42 height 9
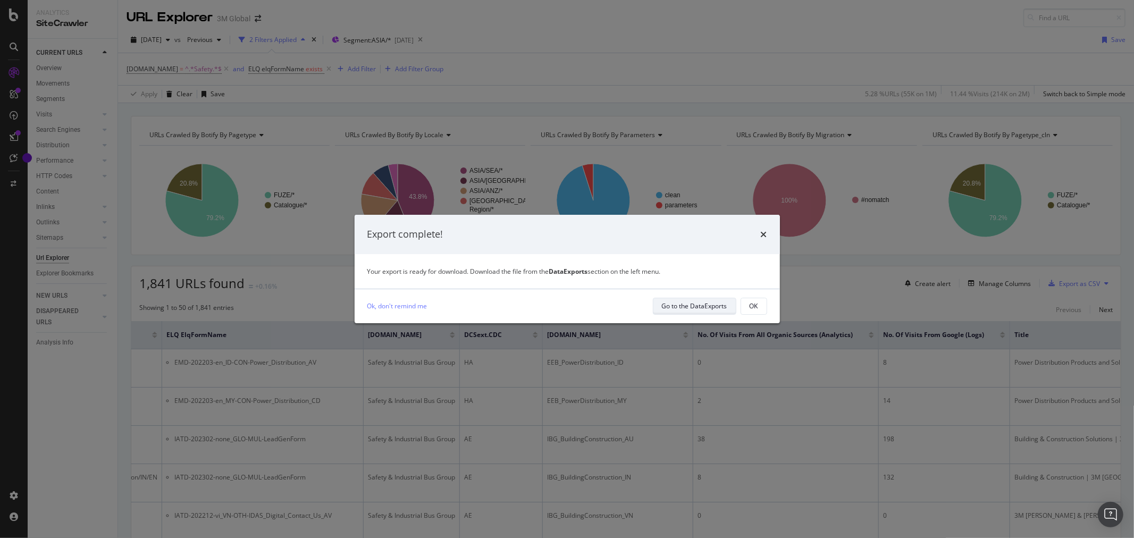
click at [688, 301] on div "Go to the DataExports" at bounding box center [694, 305] width 65 height 9
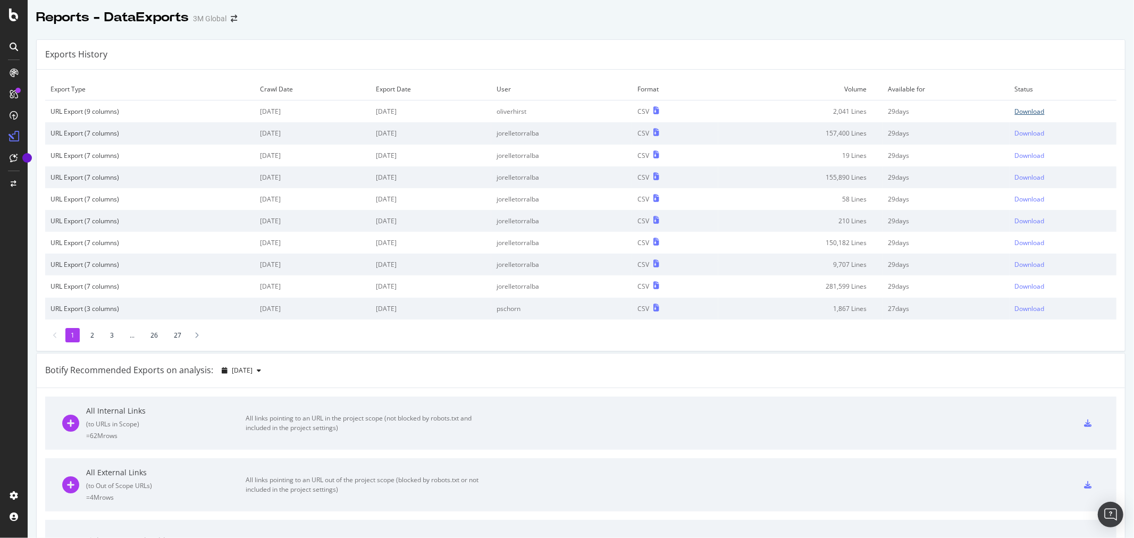
click at [1022, 109] on div "Download" at bounding box center [1030, 111] width 30 height 9
click at [747, 19] on div "Reports - DataExports 3M Global" at bounding box center [581, 13] width 1106 height 27
click at [764, 19] on div "Reports - DataExports 3M Global" at bounding box center [581, 13] width 1106 height 27
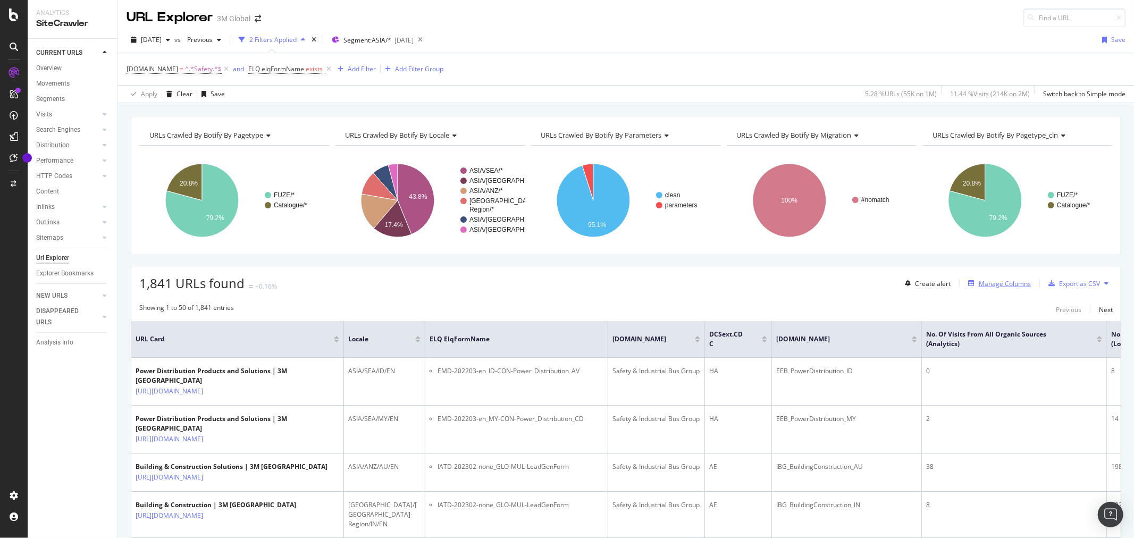
click at [980, 284] on div "Manage Columns" at bounding box center [1005, 283] width 52 height 9
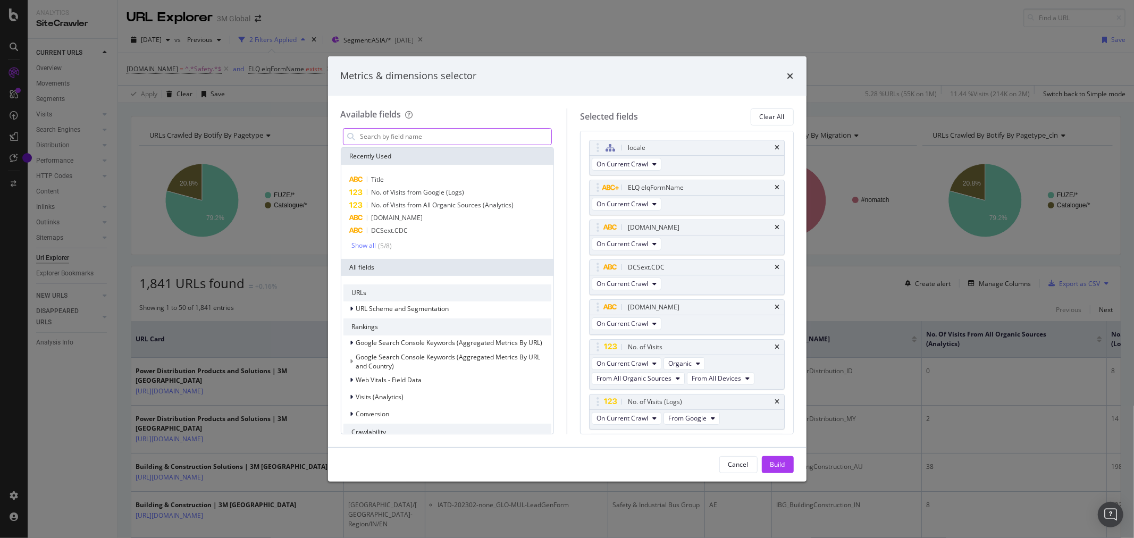
click at [483, 133] on input "modal" at bounding box center [455, 137] width 192 height 16
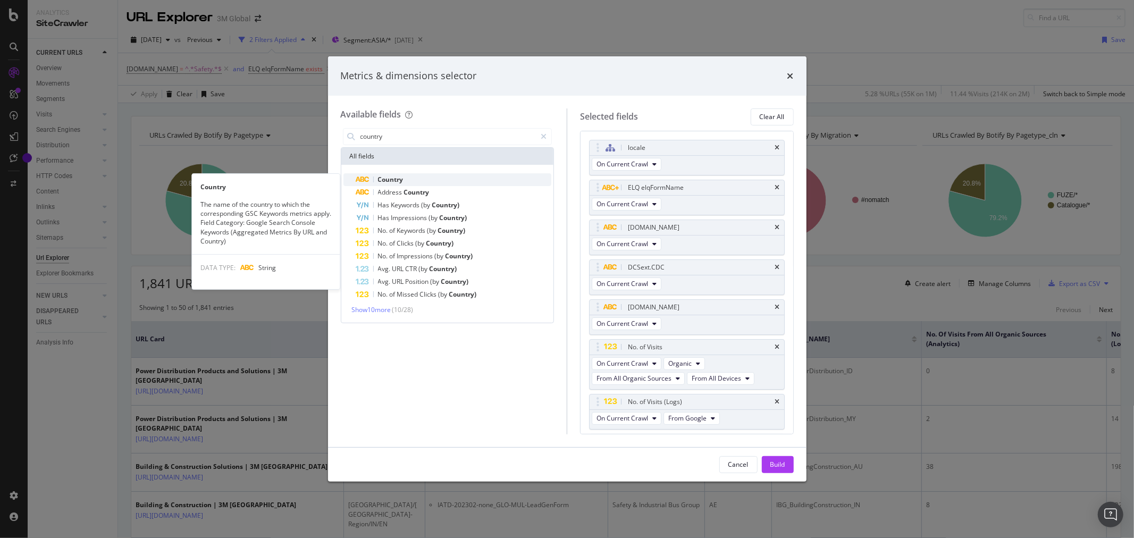
type input "country"
click at [444, 182] on div "Country" at bounding box center [454, 179] width 196 height 13
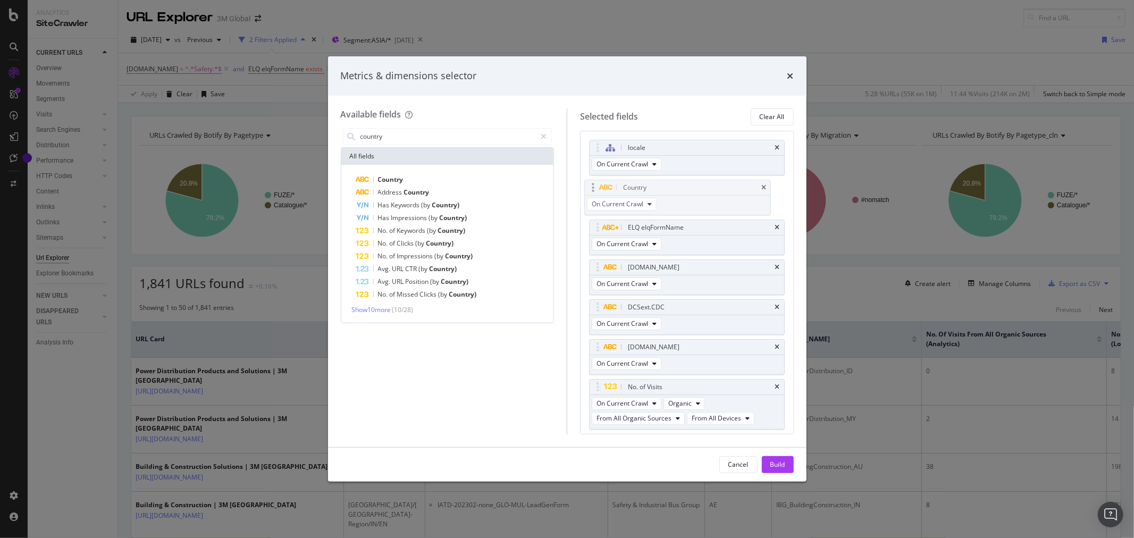
drag, startPoint x: 677, startPoint y: 407, endPoint x: 672, endPoint y: 188, distance: 218.5
click at [672, 188] on body "Analytics SiteCrawler CURRENT URLS Overview Movements Segments Visits Analysis …" at bounding box center [567, 269] width 1134 height 538
click at [773, 467] on div "Build" at bounding box center [777, 464] width 15 height 9
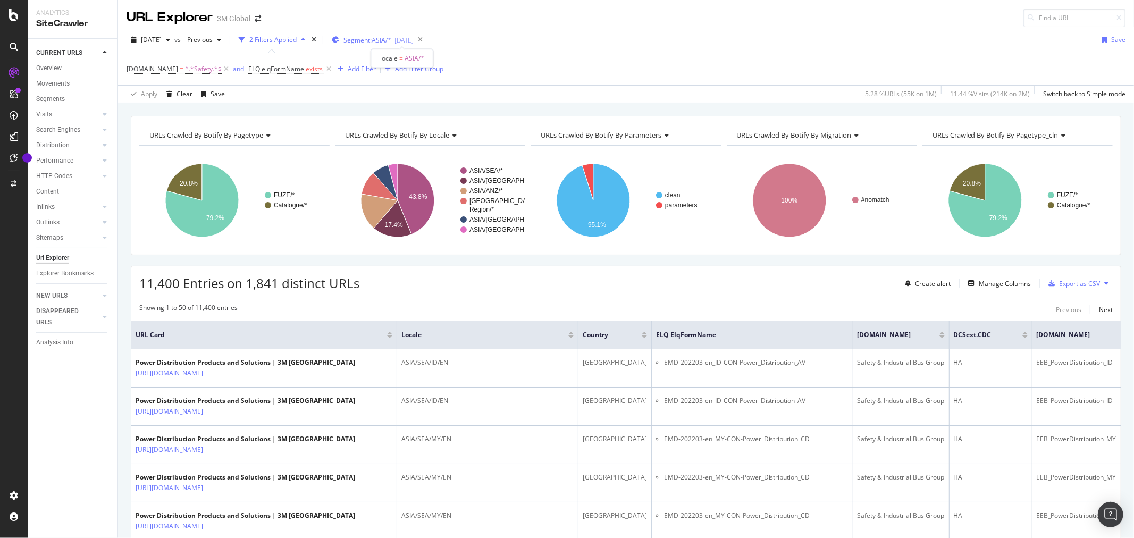
click at [414, 40] on div "[DATE]" at bounding box center [403, 40] width 19 height 9
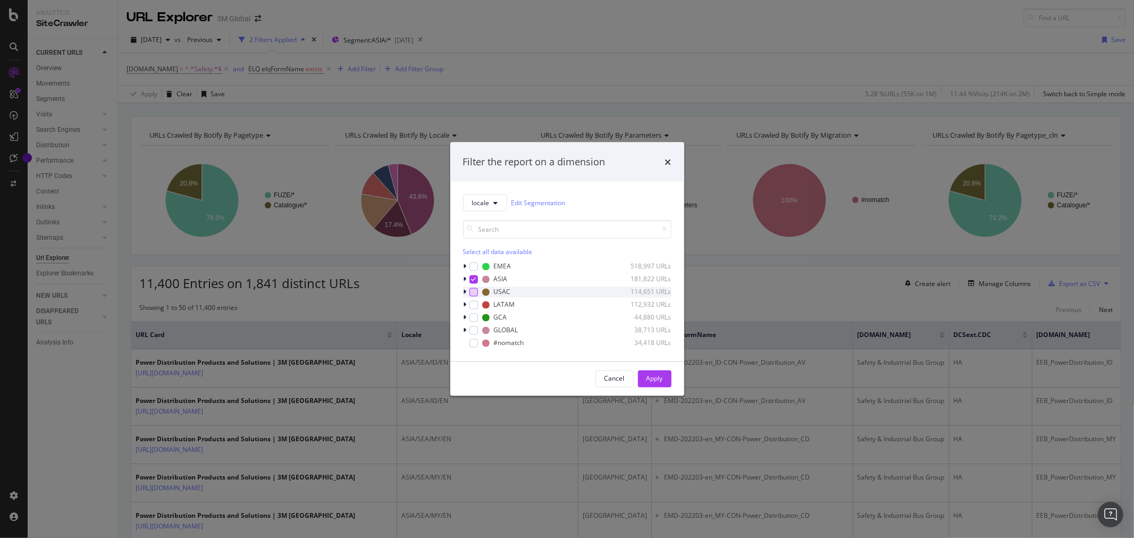
click at [470, 291] on div "modal" at bounding box center [473, 292] width 9 height 9
click at [662, 377] on div "Apply" at bounding box center [654, 378] width 16 height 9
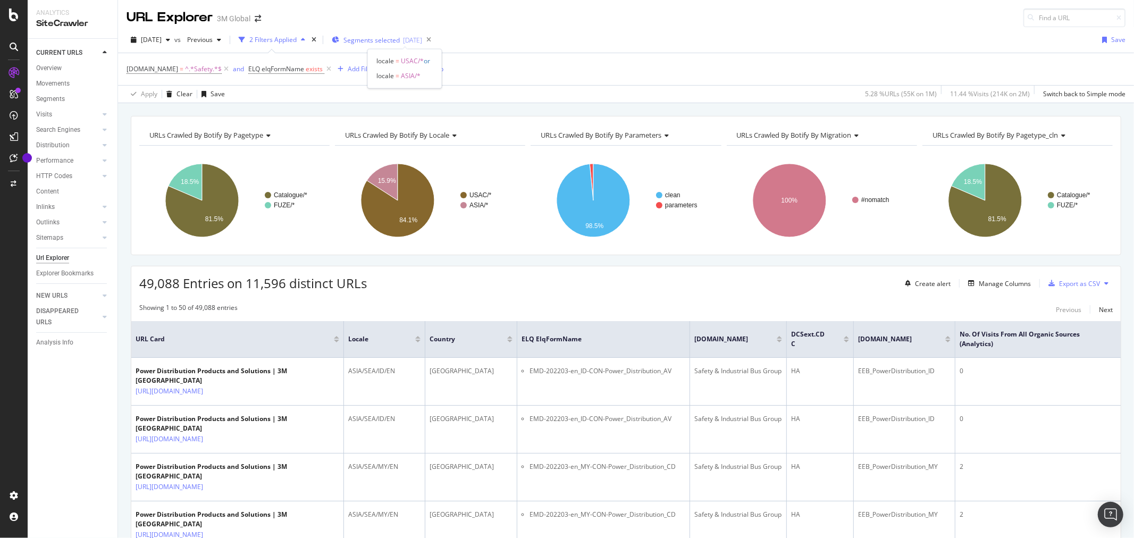
click at [422, 40] on div "[DATE]" at bounding box center [412, 40] width 19 height 9
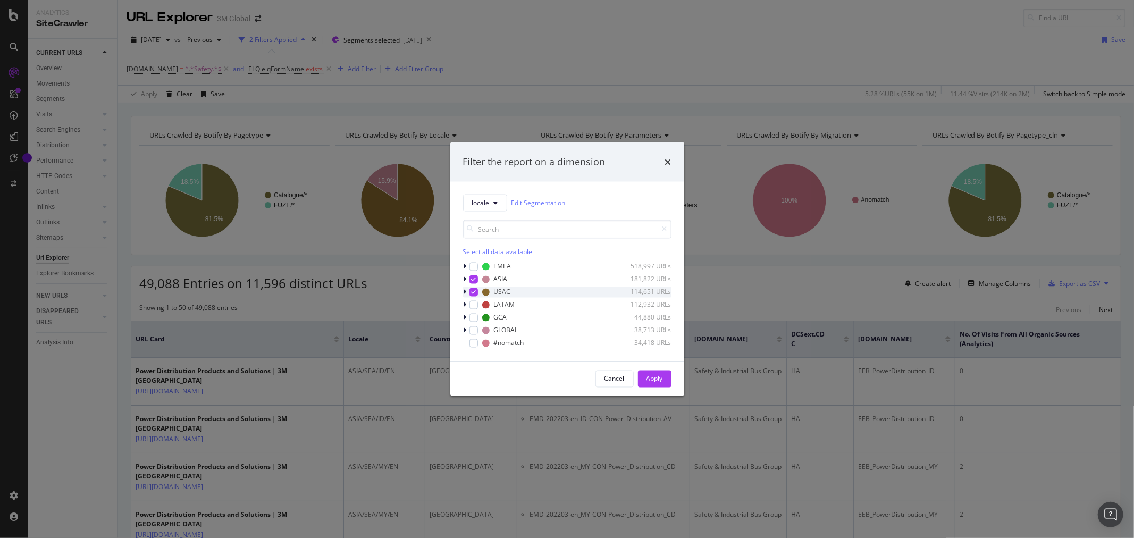
click at [476, 290] on div "modal" at bounding box center [473, 292] width 9 height 9
click at [464, 280] on icon "modal" at bounding box center [465, 279] width 3 height 6
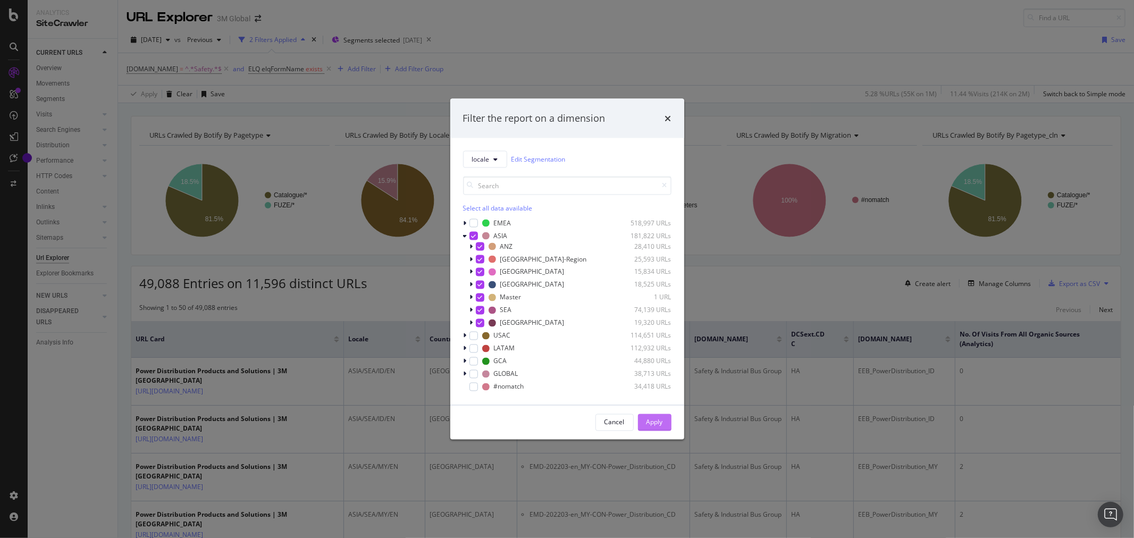
click at [647, 423] on div "Apply" at bounding box center [654, 422] width 16 height 9
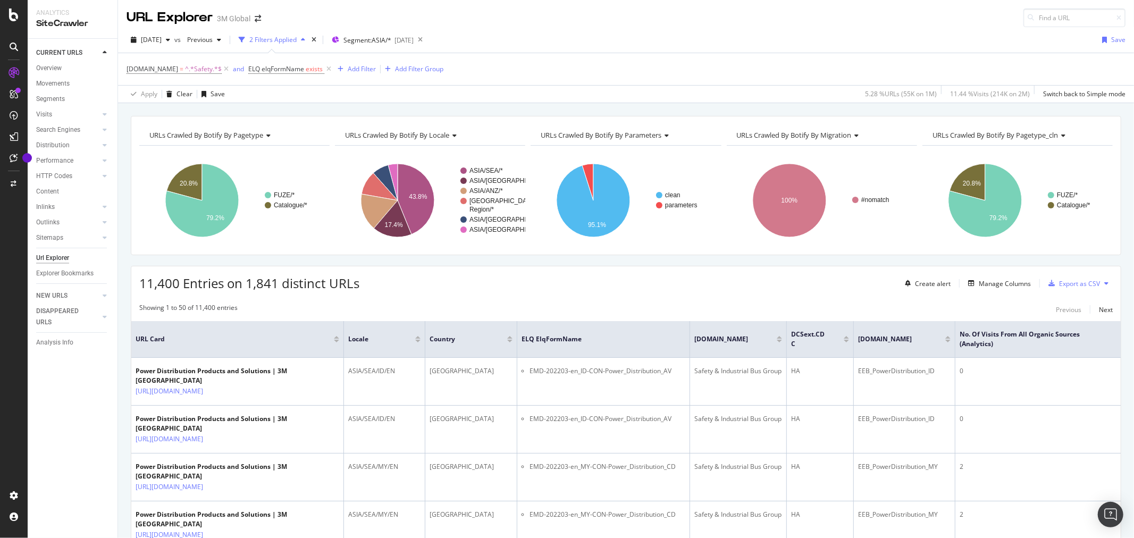
click at [703, 41] on div "[DATE] vs Previous 2 Filters Applied Segment: [GEOGRAPHIC_DATA]/* [DATE] Save" at bounding box center [626, 41] width 1016 height 21
click at [985, 286] on div "Manage Columns" at bounding box center [1005, 283] width 52 height 9
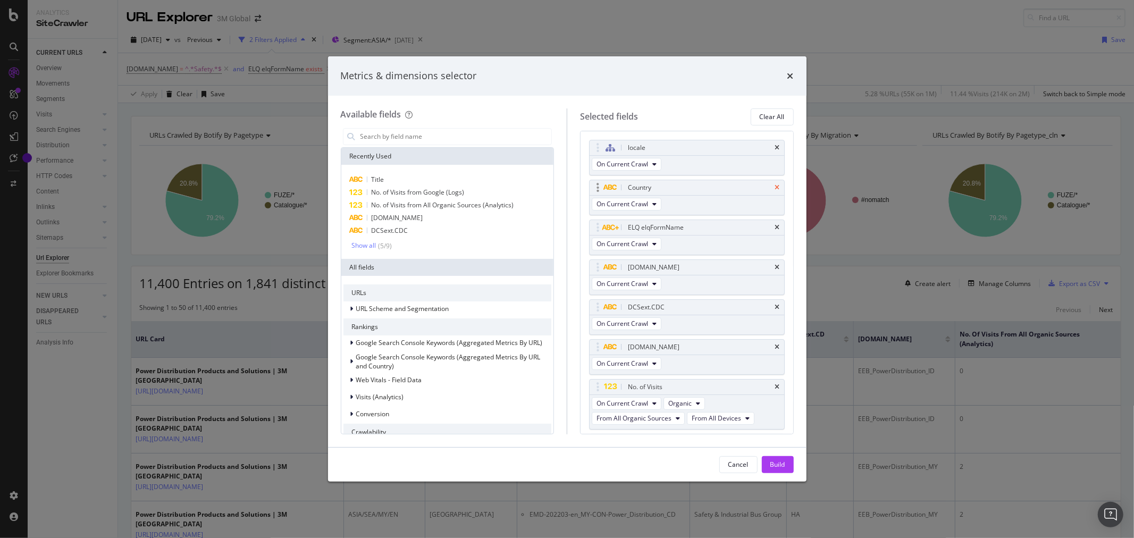
click at [775, 189] on icon "times" at bounding box center [777, 187] width 5 height 6
click at [775, 461] on div "Build" at bounding box center [777, 464] width 15 height 9
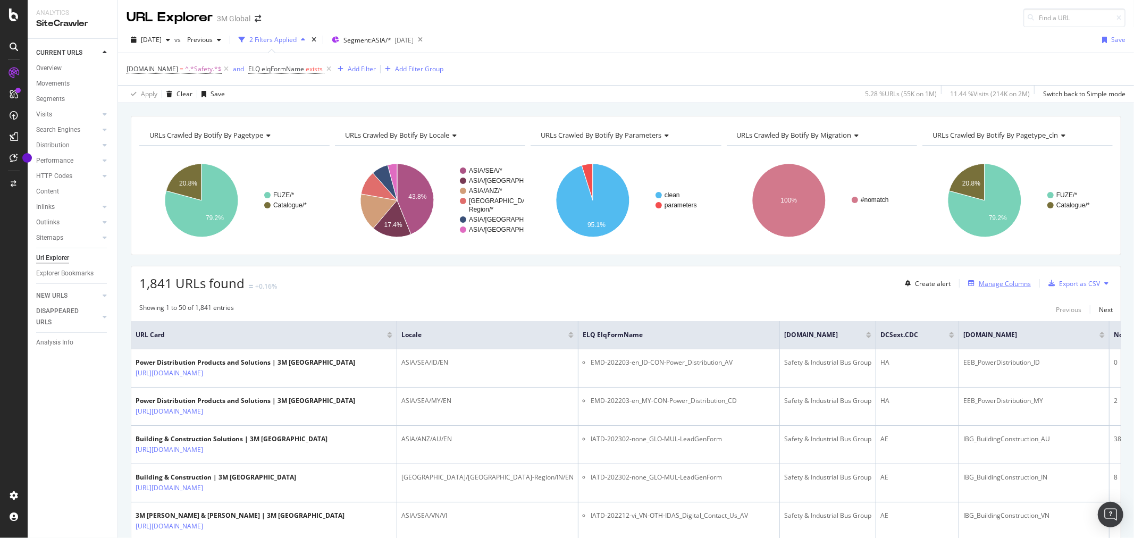
click at [1006, 286] on div "Manage Columns" at bounding box center [1005, 283] width 52 height 9
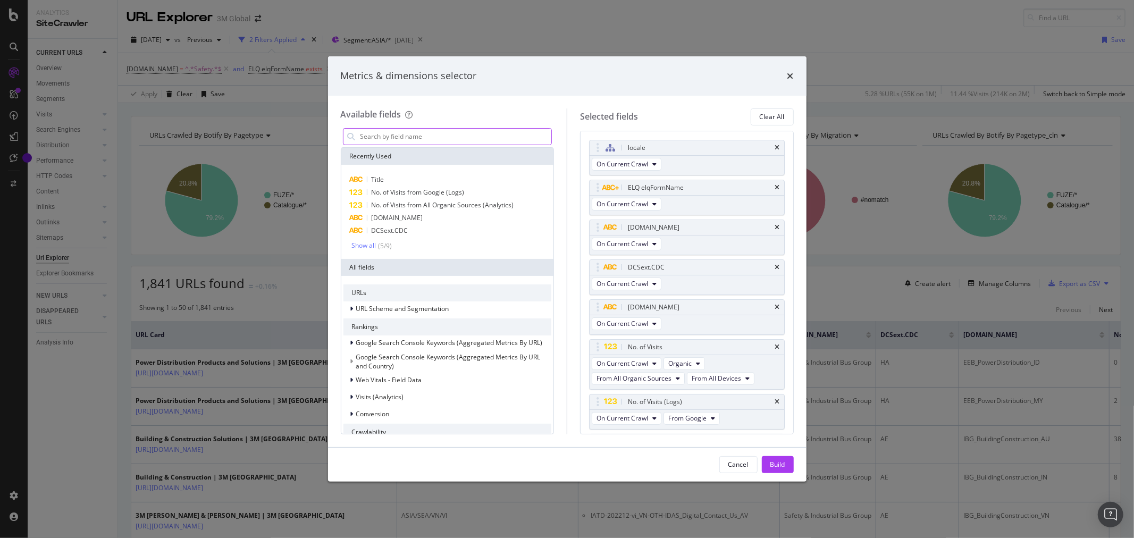
click at [479, 136] on input "modal" at bounding box center [455, 137] width 192 height 16
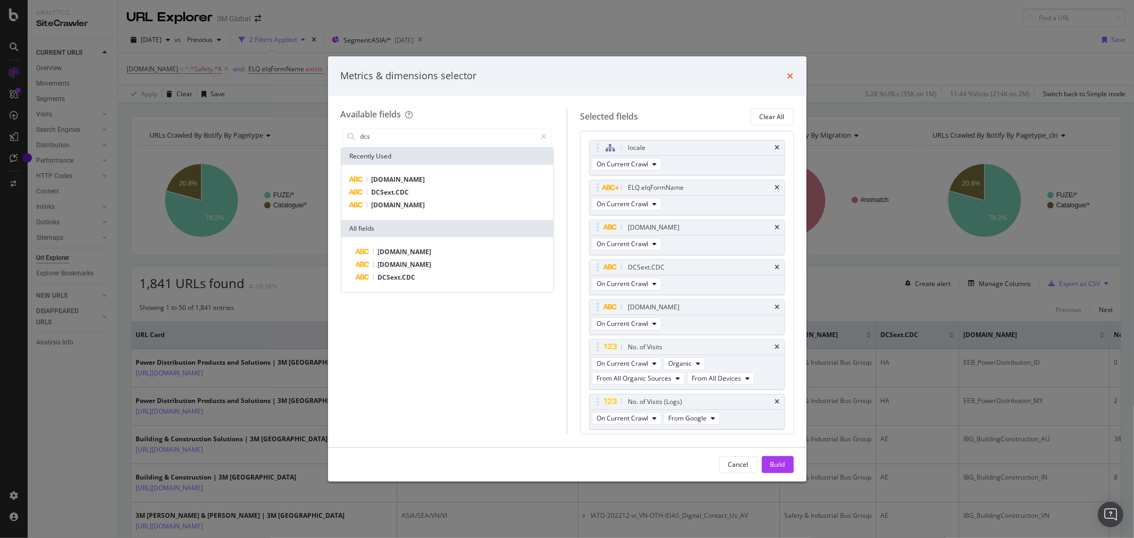
type input "dcs"
click at [789, 74] on icon "times" at bounding box center [790, 76] width 6 height 9
